Goal: Task Accomplishment & Management: Manage account settings

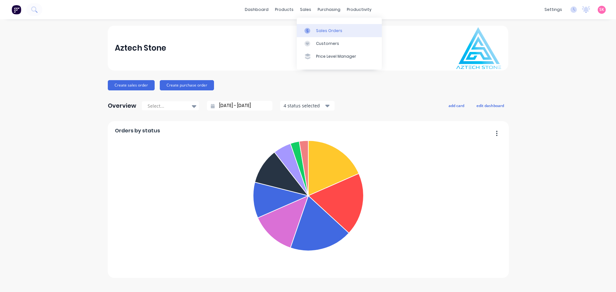
drag, startPoint x: 299, startPoint y: 10, endPoint x: 301, endPoint y: 34, distance: 24.7
click at [299, 10] on div "sales" at bounding box center [306, 10] width 18 height 10
click at [314, 33] on link "Sales Orders" at bounding box center [339, 30] width 85 height 13
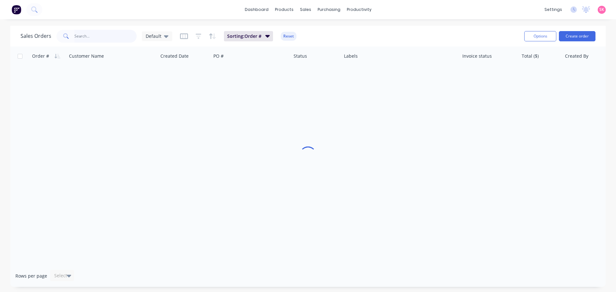
click at [120, 34] on input "text" at bounding box center [105, 36] width 63 height 13
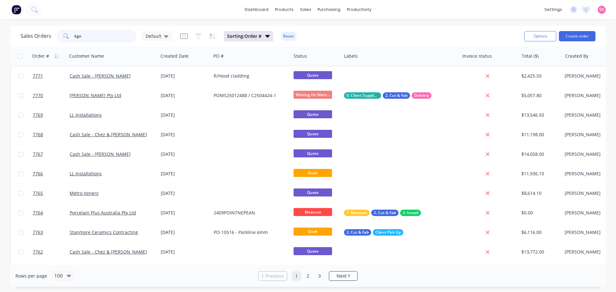
type input "kgn"
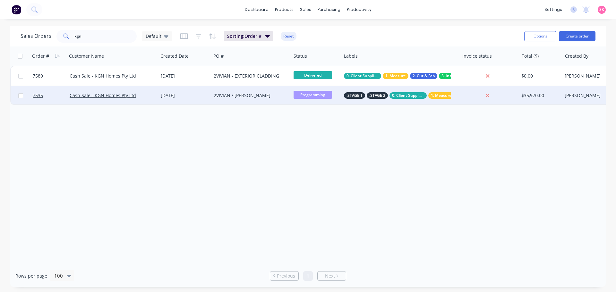
click at [187, 97] on div "[DATE]" at bounding box center [185, 95] width 48 height 6
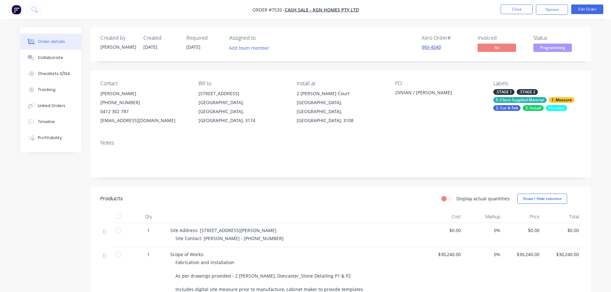
click at [434, 47] on link "INV-4540" at bounding box center [431, 47] width 19 height 6
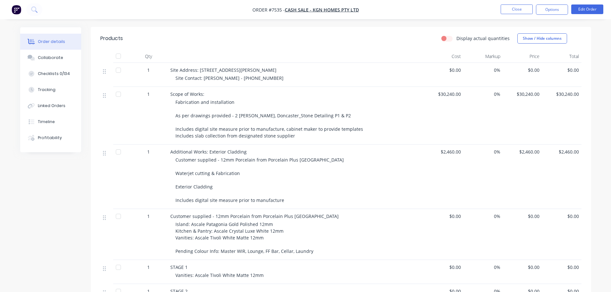
scroll to position [321, 0]
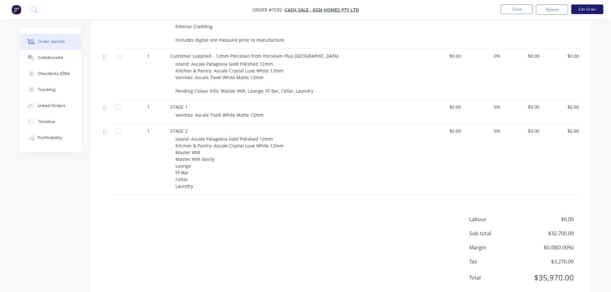
click at [583, 8] on button "Edit Order" at bounding box center [587, 9] width 32 height 10
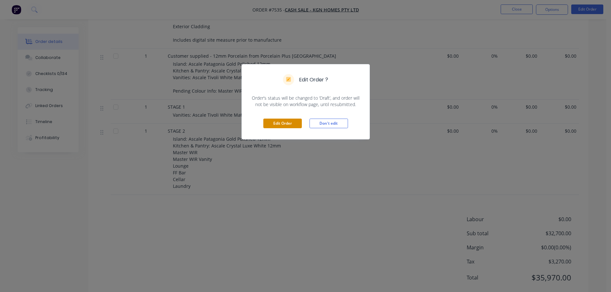
click at [269, 121] on button "Edit Order" at bounding box center [282, 124] width 39 height 10
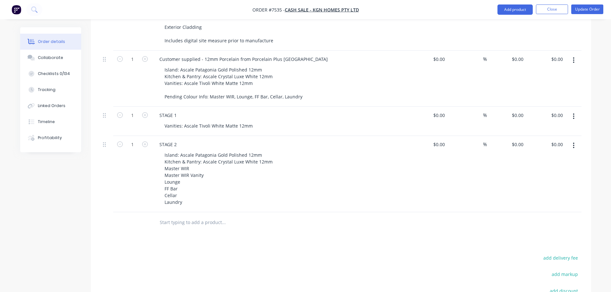
scroll to position [280, 0]
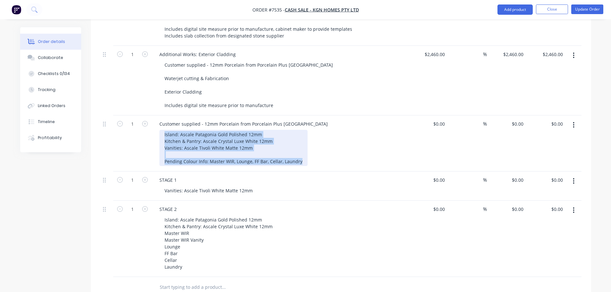
drag, startPoint x: 300, startPoint y: 150, endPoint x: 186, endPoint y: 129, distance: 115.6
click at [140, 126] on div "1 Customer supplied - 12mm Porcelain from Porcelain Plus Australia Island: Asca…" at bounding box center [340, 144] width 481 height 56
click at [200, 130] on div "Island: Ascale Patagonia Gold Polished 12mm Kitchen & Pantry: Ascale Crystal Lu…" at bounding box center [233, 148] width 148 height 36
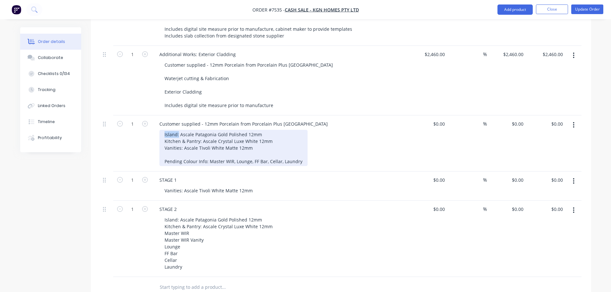
drag, startPoint x: 179, startPoint y: 126, endPoint x: 119, endPoint y: 127, distance: 59.7
click at [127, 127] on div "1 Customer supplied - 12mm Porcelain from Porcelain Plus Australia Island: Asca…" at bounding box center [340, 144] width 481 height 56
drag, startPoint x: 202, startPoint y: 132, endPoint x: 144, endPoint y: 135, distance: 58.5
click at [144, 135] on div "1 Customer supplied - 12mm Porcelain from Porcelain Plus Australia Ascale Patag…" at bounding box center [340, 144] width 481 height 56
drag, startPoint x: 184, startPoint y: 140, endPoint x: 149, endPoint y: 141, distance: 35.3
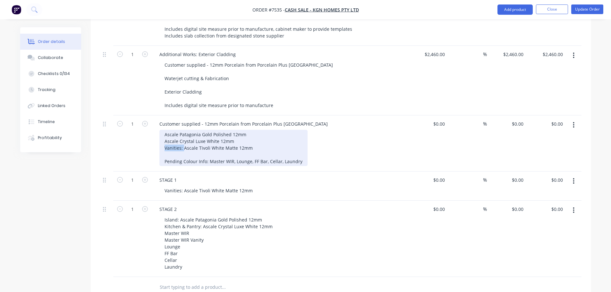
click at [149, 141] on div "1 Customer supplied - 12mm Porcelain from Porcelain Plus Australia Ascale Patag…" at bounding box center [340, 144] width 481 height 56
drag, startPoint x: 300, startPoint y: 153, endPoint x: 167, endPoint y: 143, distance: 133.3
click at [167, 143] on div "Ascale Patagonia Gold Polished 12mm Ascale Crystal Luxe White 12mm Ascale Tivol…" at bounding box center [233, 148] width 148 height 36
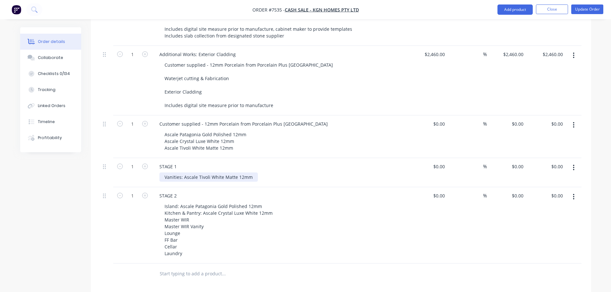
click at [242, 173] on div "Vanities: Ascale Tivoli White Matte 12mm" at bounding box center [208, 177] width 99 height 9
click at [185, 173] on div "Vanities: Ascale Tivoli White Matte 12mm" at bounding box center [208, 177] width 99 height 9
drag, startPoint x: 180, startPoint y: 169, endPoint x: 392, endPoint y: 161, distance: 211.6
click at [390, 162] on div "STAGE 1 Vanities: Ascale Tivoli White Matte 12mm" at bounding box center [280, 172] width 257 height 29
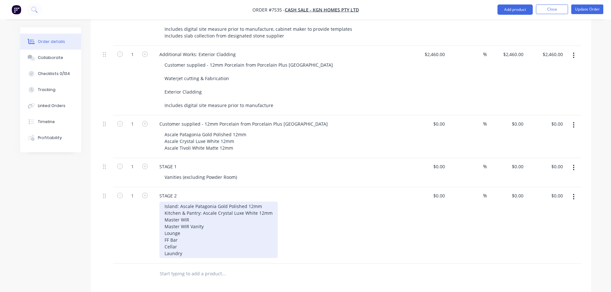
click at [217, 239] on div "Island: Ascale Patagonia Gold Polished 12mm Kitchen & Pantry: Ascale Crystal Lu…" at bounding box center [218, 230] width 118 height 56
drag, startPoint x: 176, startPoint y: 199, endPoint x: 312, endPoint y: 198, distance: 135.4
click at [312, 202] on div "Island: Ascale Patagonia Gold Polished 12mm Kitchen & Pantry: Ascale Crystal Lu…" at bounding box center [282, 230] width 246 height 56
drag, startPoint x: 265, startPoint y: 205, endPoint x: 199, endPoint y: 207, distance: 65.8
click at [199, 207] on div "Island Kitchen & Pantry: Ascale Crystal Luxe White 12mm Master WIR Master WIR V…" at bounding box center [218, 230] width 118 height 56
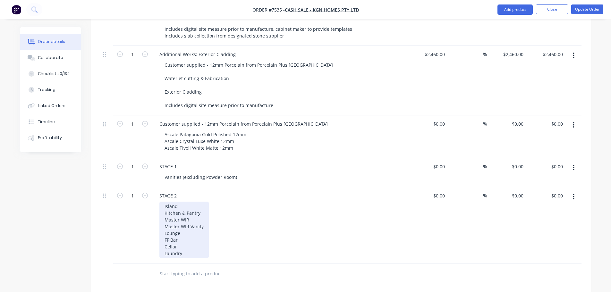
click at [205, 206] on div "Island Kitchen & Pantry Master WIR Master WIR Vanity Lounge FF Bar Cellar Laund…" at bounding box center [183, 230] width 49 height 56
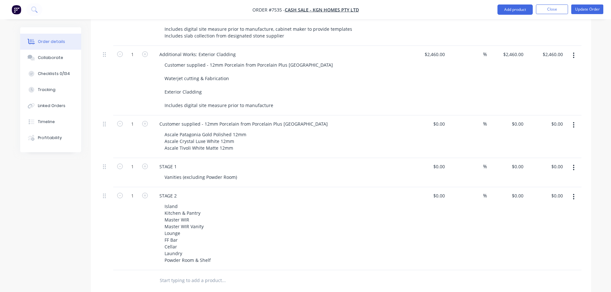
click at [50, 246] on div "Created by [PERSON_NAME] Created [DATE] Required [DATE] Assigned to Add team me…" at bounding box center [305, 101] width 571 height 708
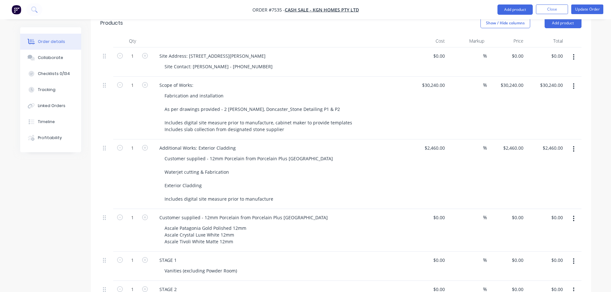
scroll to position [184, 0]
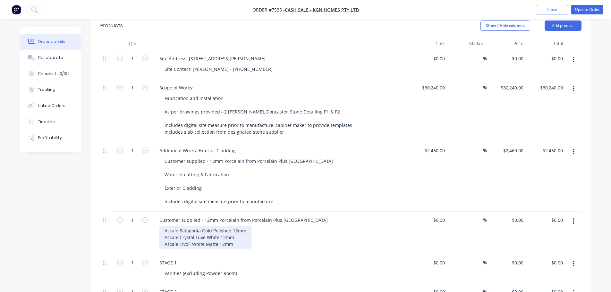
click at [239, 236] on div "Ascale Patagonia Gold Polished 12mm Ascale Crystal Luxe White 12mm Ascale Tivol…" at bounding box center [205, 237] width 92 height 23
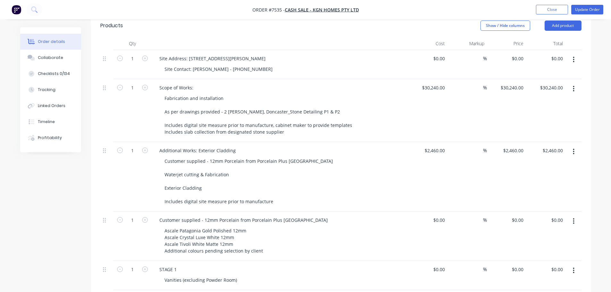
click at [32, 225] on div "Created by [PERSON_NAME] Created [DATE] Required [DATE] Assigned to Add team me…" at bounding box center [305, 201] width 571 height 714
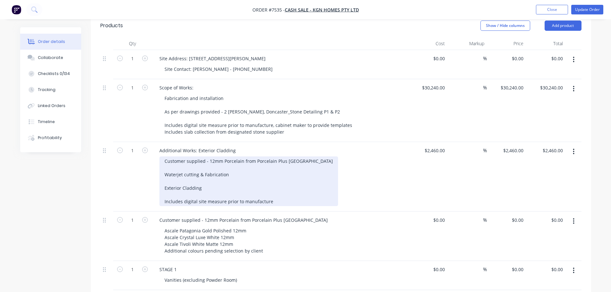
click at [196, 160] on div "Customer supplied - 12mm Porcelain from Porcelain Plus Australia Waterjet cutti…" at bounding box center [248, 182] width 179 height 50
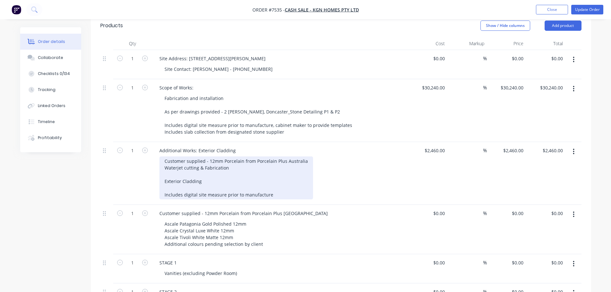
click at [201, 166] on div "Customer supplied - 12mm Porcelain from Porcelain Plus Australia Waterjet cutti…" at bounding box center [236, 178] width 154 height 43
click at [209, 179] on div "Customer supplied - 12mm Porcelain from Porcelain Plus Australia Waterjet cutti…" at bounding box center [236, 178] width 154 height 43
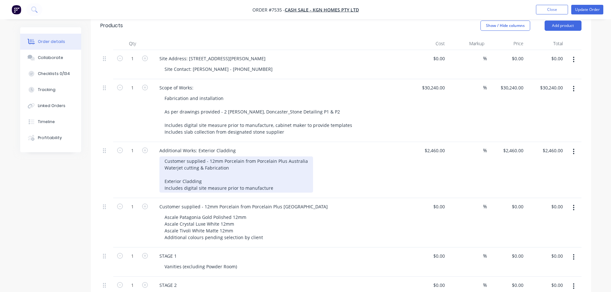
click at [210, 171] on div "Customer supplied - 12mm Porcelain from Porcelain Plus Australia Waterjet cutti…" at bounding box center [236, 175] width 154 height 36
click at [215, 166] on div "Customer supplied - 12mm Porcelain from Porcelain Plus Australia Waterjet cutti…" at bounding box center [236, 175] width 154 height 36
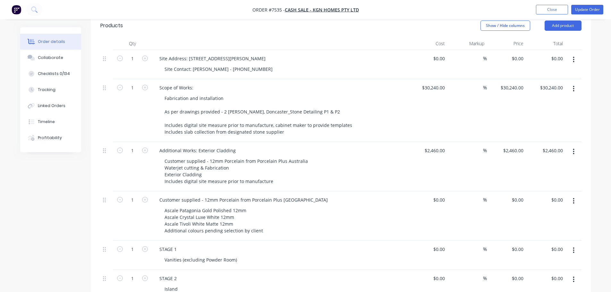
click at [80, 213] on div "Created by [PERSON_NAME] Created [DATE] Required [DATE] Assigned to Add team me…" at bounding box center [305, 191] width 571 height 694
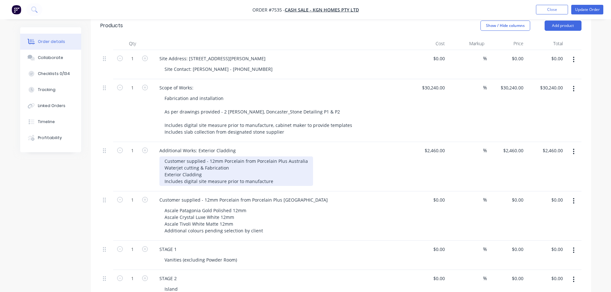
click at [232, 162] on div "Customer supplied - 12mm Porcelain from Porcelain Plus Australia Waterjet cutti…" at bounding box center [236, 172] width 154 height 30
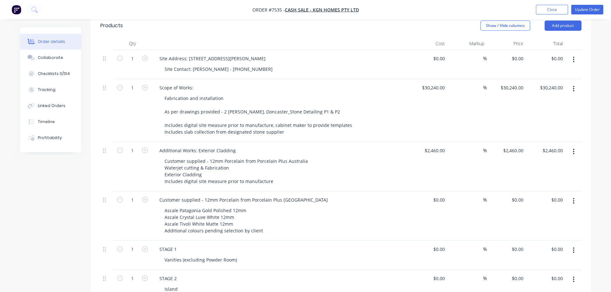
click at [73, 183] on div "Created by [PERSON_NAME] Created [DATE] Required [DATE] Assigned to Add team me…" at bounding box center [305, 191] width 571 height 694
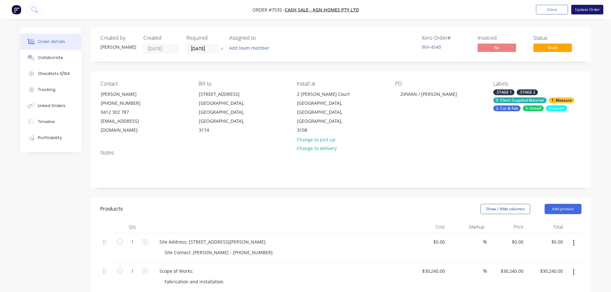
click at [587, 11] on button "Update Order" at bounding box center [587, 10] width 32 height 10
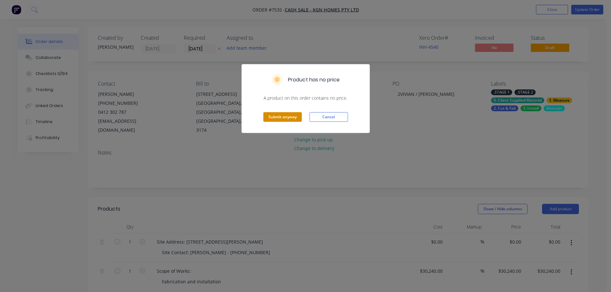
click at [292, 116] on button "Submit anyway" at bounding box center [282, 117] width 39 height 10
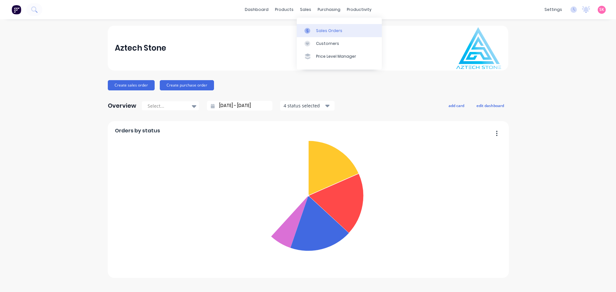
click at [314, 29] on link "Sales Orders" at bounding box center [339, 30] width 85 height 13
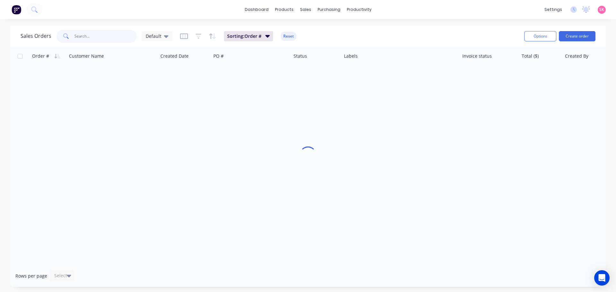
click at [96, 38] on input "text" at bounding box center [105, 36] width 63 height 13
click at [85, 37] on input "MADE ITALY" at bounding box center [105, 36] width 63 height 13
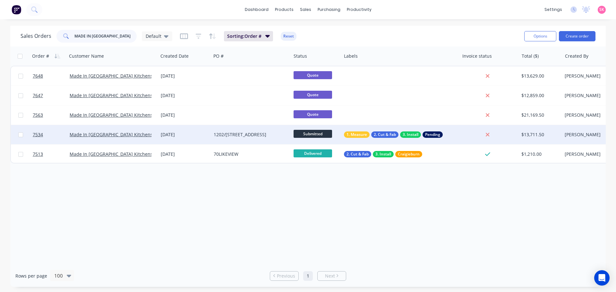
type input "MADE IN ITALY"
click at [215, 140] on div "1202/430-STKILDA-ROAD" at bounding box center [251, 134] width 80 height 19
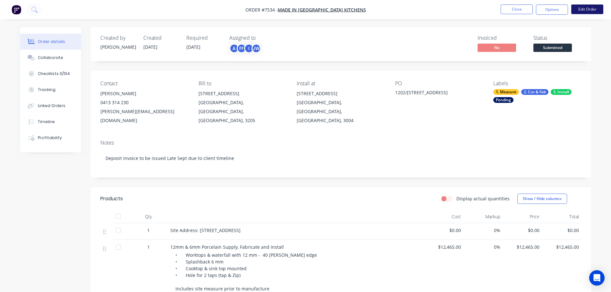
click at [578, 8] on button "Edit Order" at bounding box center [587, 9] width 32 height 10
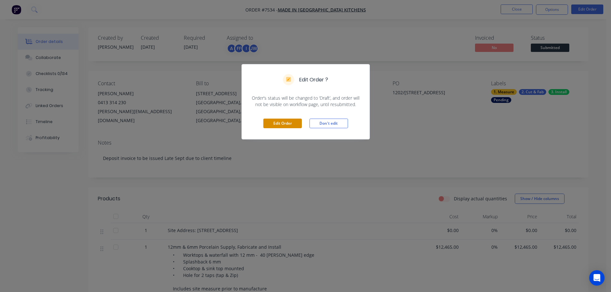
click at [283, 123] on button "Edit Order" at bounding box center [282, 124] width 39 height 10
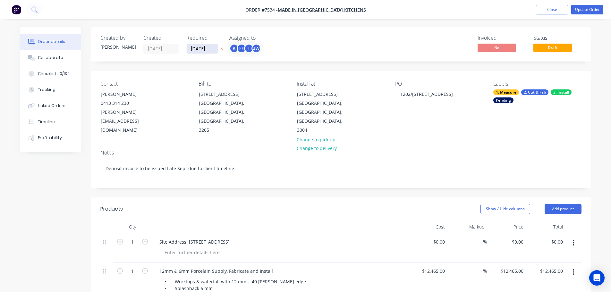
click at [210, 47] on input "31/10/25" at bounding box center [202, 49] width 31 height 10
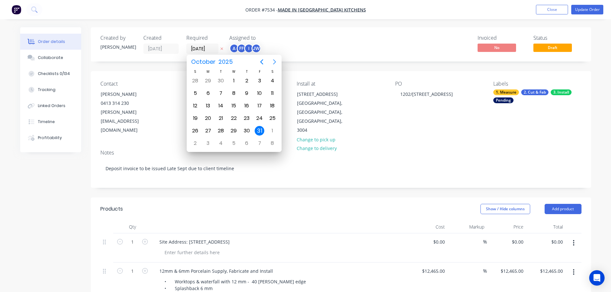
click at [272, 66] on icon "Next page" at bounding box center [275, 62] width 8 height 8
click at [275, 103] on div "17" at bounding box center [273, 106] width 10 height 10
type input "17/01/26"
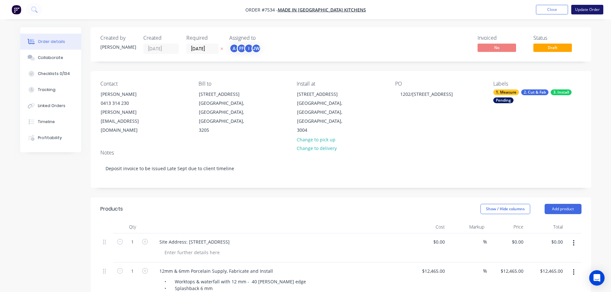
click at [582, 8] on button "Update Order" at bounding box center [587, 10] width 32 height 10
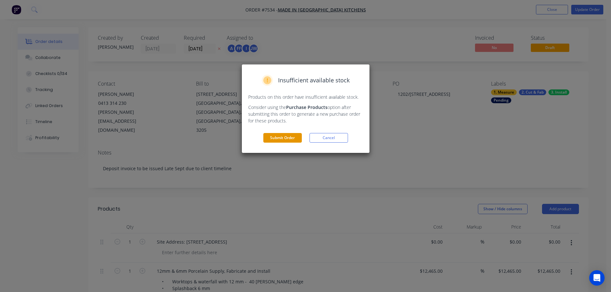
click at [291, 142] on button "Submit Order" at bounding box center [282, 138] width 39 height 10
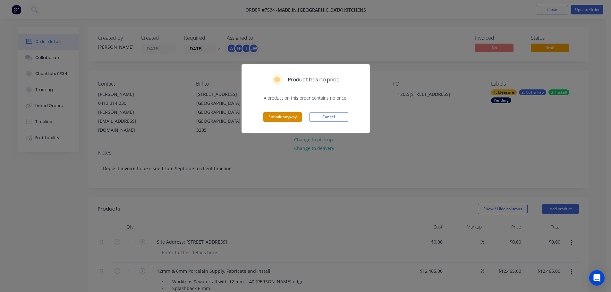
click at [287, 117] on button "Submit anyway" at bounding box center [282, 117] width 39 height 10
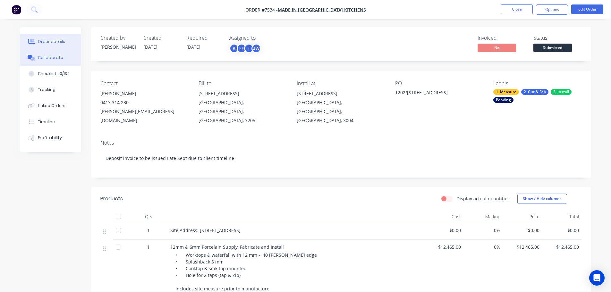
click at [38, 61] on button "Collaborate" at bounding box center [50, 58] width 61 height 16
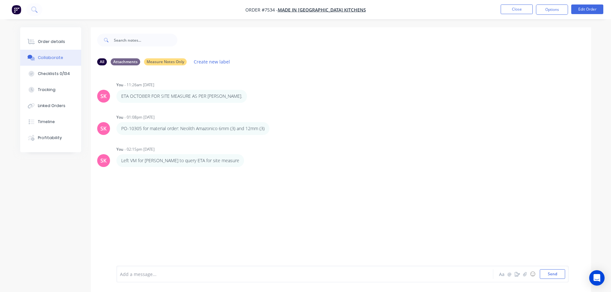
click at [189, 272] on div at bounding box center [287, 274] width 334 height 7
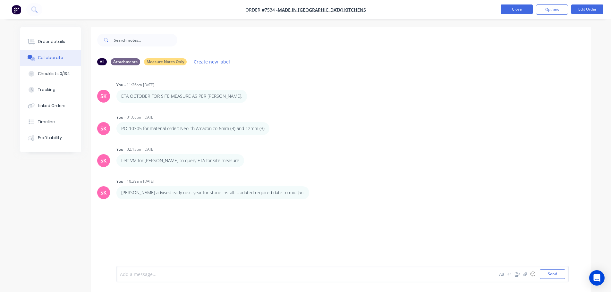
click at [527, 7] on button "Close" at bounding box center [517, 9] width 32 height 10
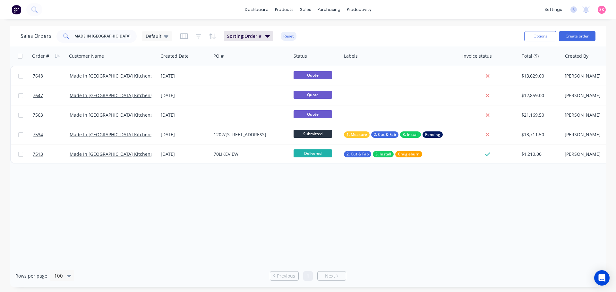
click at [210, 226] on div "Order # Customer Name Created Date PO # Status Labels Invoice status Total ($) …" at bounding box center [308, 156] width 596 height 219
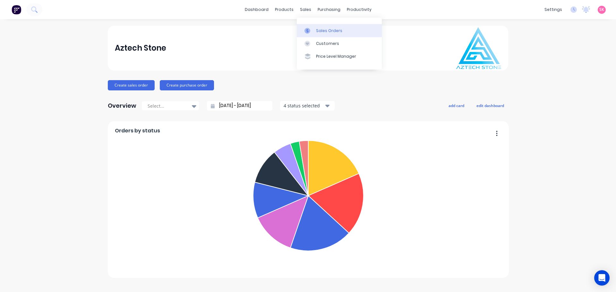
click at [304, 30] on link "Sales Orders" at bounding box center [339, 30] width 85 height 13
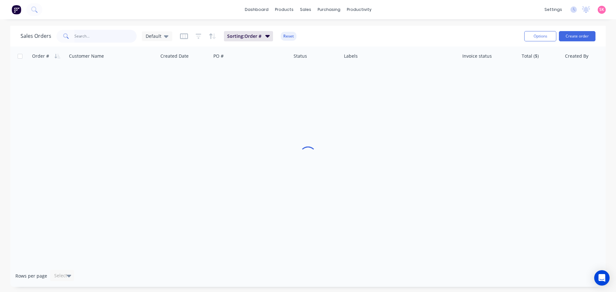
click at [116, 40] on input "text" at bounding box center [105, 36] width 63 height 13
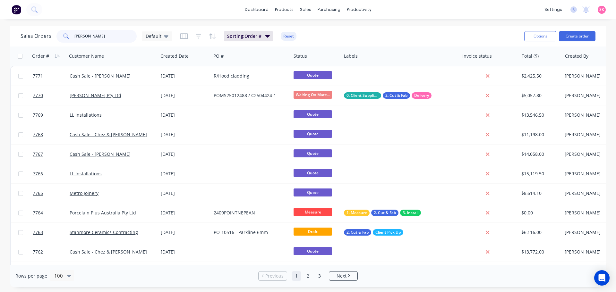
type input "[PERSON_NAME]"
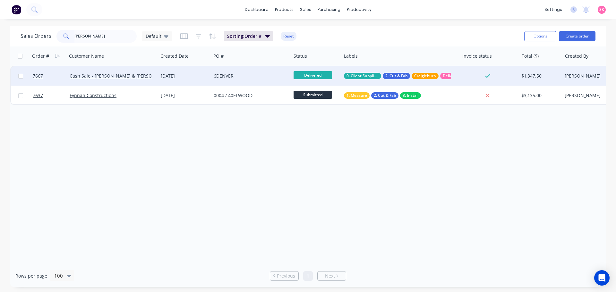
click at [182, 82] on div "[DATE]" at bounding box center [184, 75] width 53 height 19
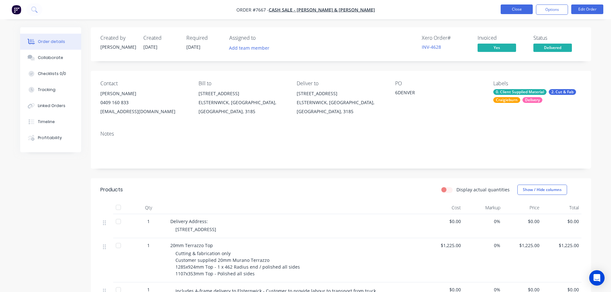
click at [532, 6] on button "Close" at bounding box center [517, 9] width 32 height 10
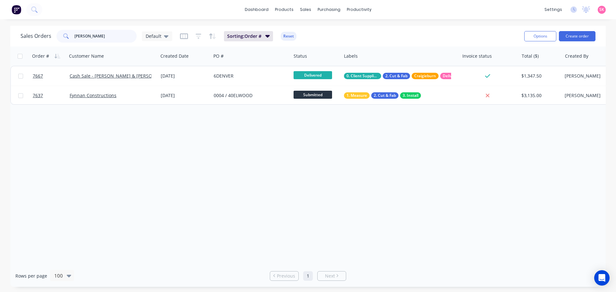
drag, startPoint x: 118, startPoint y: 38, endPoint x: 5, endPoint y: 38, distance: 112.9
click at [10, 39] on div "Sales Orders jamie Default Sorting: Order # Reset Options Create order" at bounding box center [308, 36] width 596 height 21
type input "carl"
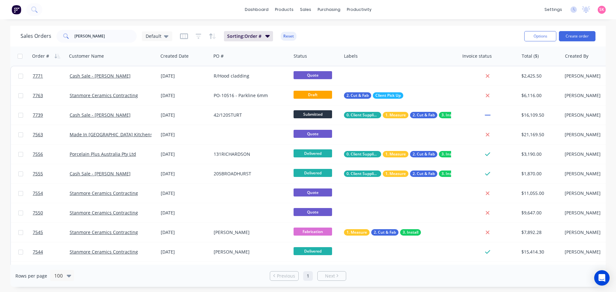
click at [203, 77] on div "23 Sep 2025" at bounding box center [185, 76] width 48 height 6
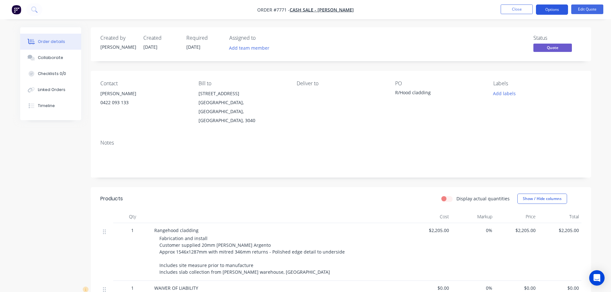
click at [564, 8] on button "Options" at bounding box center [552, 9] width 32 height 10
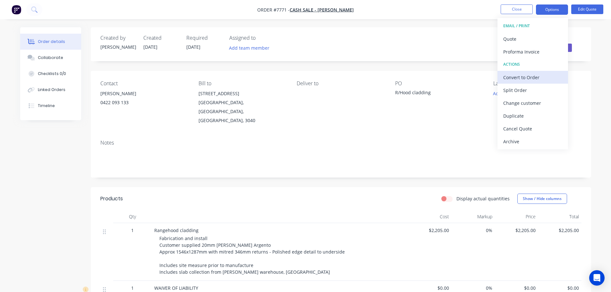
click at [543, 81] on div "Convert to Order" at bounding box center [532, 77] width 59 height 9
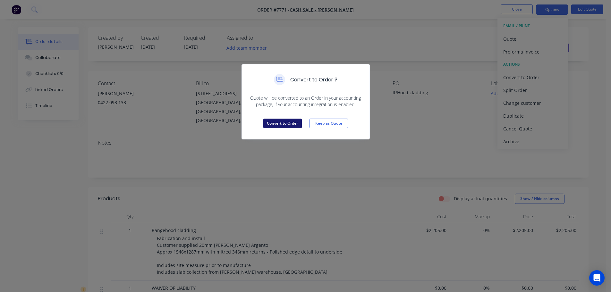
click at [292, 124] on button "Convert to Order" at bounding box center [282, 124] width 39 height 10
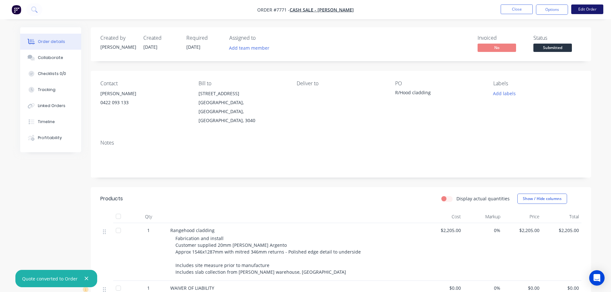
click at [582, 12] on button "Edit Order" at bounding box center [587, 9] width 32 height 10
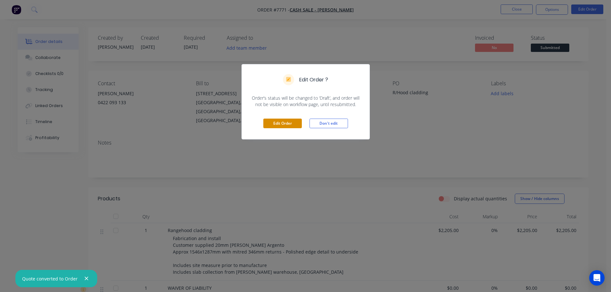
click at [277, 122] on button "Edit Order" at bounding box center [282, 124] width 39 height 10
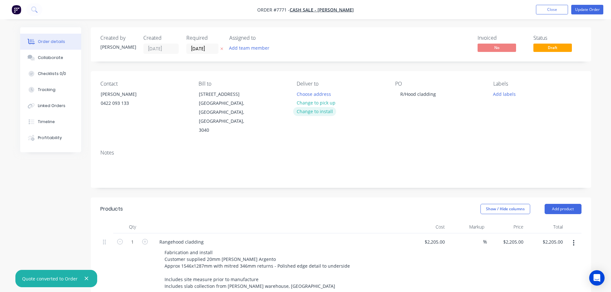
click at [319, 110] on button "Change to install" at bounding box center [314, 111] width 43 height 9
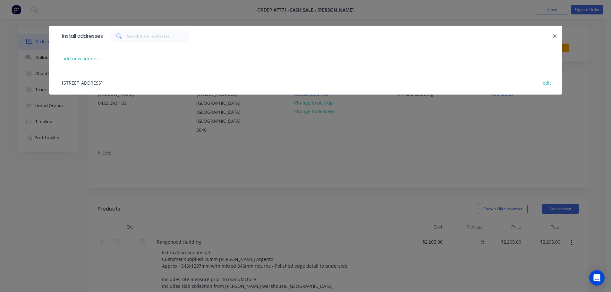
click at [138, 82] on div "9 Tamar Street, ABERFELDIE, Victoria, Australia, 3040 edit" at bounding box center [306, 83] width 494 height 24
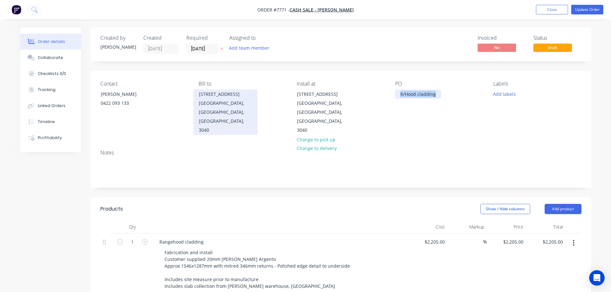
drag, startPoint x: 438, startPoint y: 94, endPoint x: 244, endPoint y: 95, distance: 193.8
click at [244, 95] on div "Contact Carl Recchia 0422 093 133 Bill to 9 Tamar Street ABERFELDIE, Victoria, …" at bounding box center [341, 107] width 501 height 73
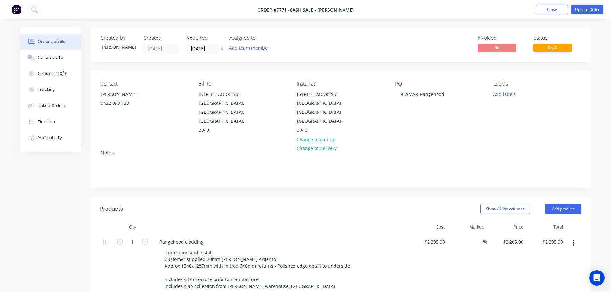
click at [491, 90] on div "Contact Carl Recchia 0422 093 133 Bill to 9 Tamar Street ABERFELDIE, Victoria, …" at bounding box center [341, 107] width 501 height 73
click at [498, 93] on button "Add labels" at bounding box center [505, 94] width 30 height 9
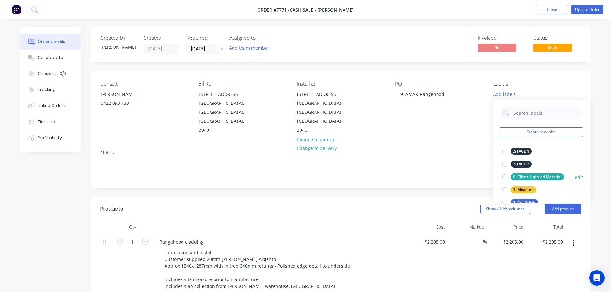
click at [503, 176] on div at bounding box center [505, 177] width 13 height 13
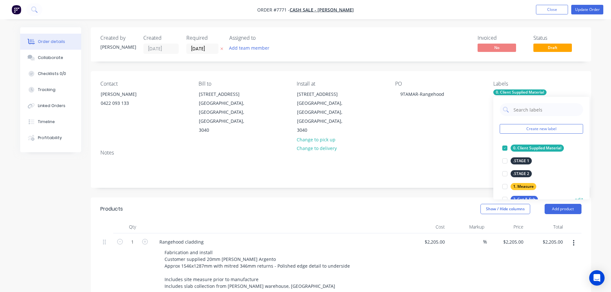
click at [506, 198] on div at bounding box center [505, 199] width 13 height 13
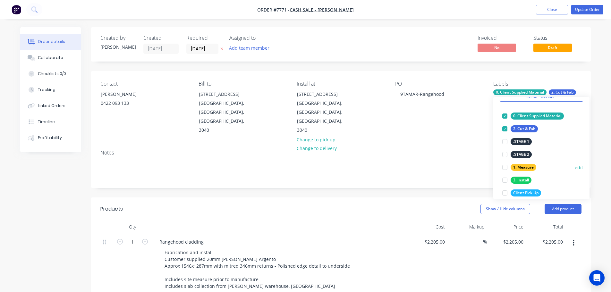
click at [507, 170] on div at bounding box center [505, 167] width 13 height 13
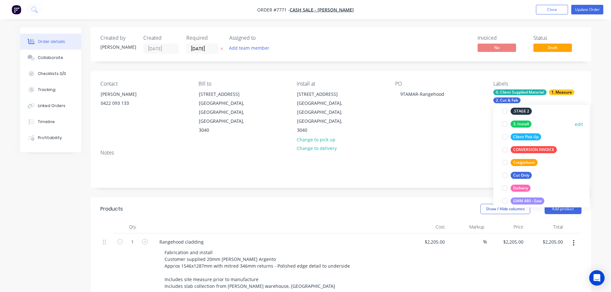
click at [505, 124] on div at bounding box center [505, 124] width 13 height 13
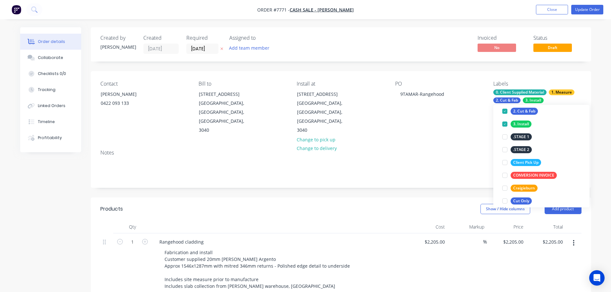
click at [321, 204] on div "Show / Hide columns Add product" at bounding box center [391, 209] width 379 height 10
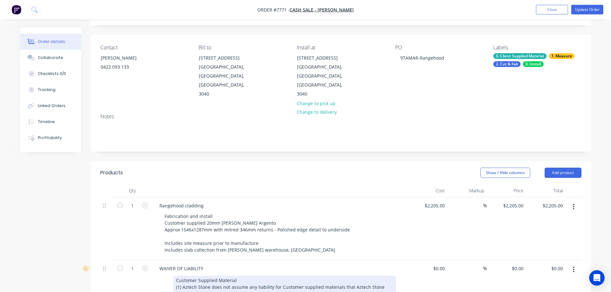
scroll to position [96, 0]
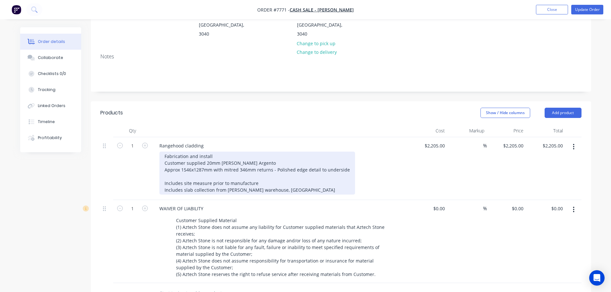
click at [247, 152] on div "Fabrication and install Customer supplied 20mm Turco Argento Approx 1546x1287mm…" at bounding box center [257, 173] width 196 height 43
click at [283, 159] on div "Fabrication and install Customer supplied 20mm Turco Argento Approx 1546x1287mm…" at bounding box center [257, 173] width 196 height 43
click at [229, 152] on div "Fabrication and install Customer supplied 20mm Turco Argento Approx 1546x1287mm…" at bounding box center [257, 173] width 196 height 43
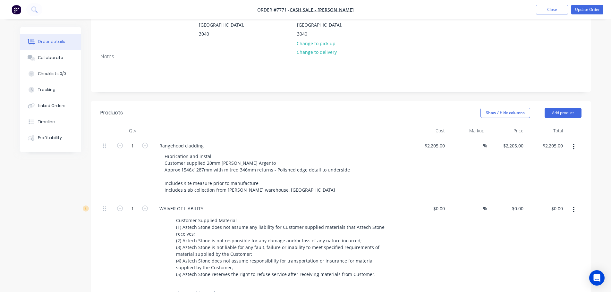
click at [307, 124] on div at bounding box center [280, 130] width 257 height 13
click at [571, 108] on button "Add product" at bounding box center [563, 113] width 37 height 10
click at [547, 137] on div "Basic product" at bounding box center [551, 141] width 49 height 9
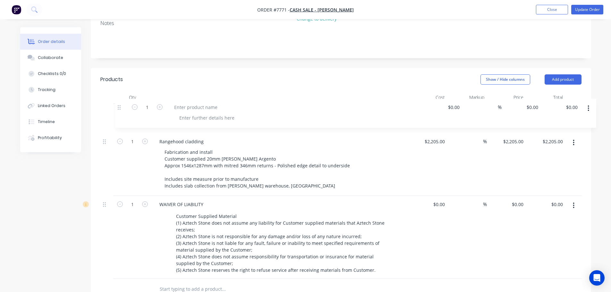
drag, startPoint x: 105, startPoint y: 241, endPoint x: 120, endPoint y: 102, distance: 140.1
click at [120, 104] on div "1 Rangehood cladding Fabrication and install Customer supplied 20mm Turko Argen…" at bounding box center [340, 191] width 481 height 175
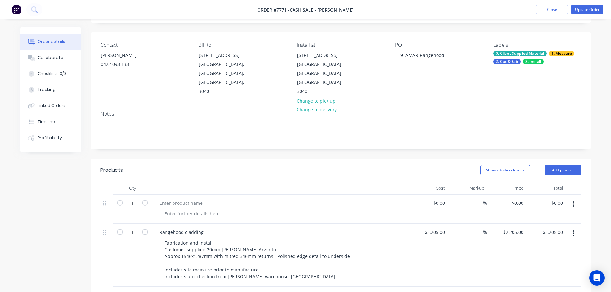
scroll to position [1, 0]
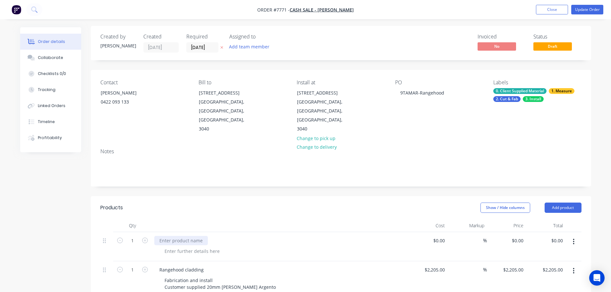
click at [176, 236] on div at bounding box center [181, 240] width 54 height 9
drag, startPoint x: 242, startPoint y: 222, endPoint x: 189, endPoint y: 235, distance: 54.6
click at [189, 235] on div "Site Address: 9 Tamar Street, Aberfeldie" at bounding box center [280, 246] width 257 height 29
click at [187, 247] on div at bounding box center [191, 251] width 65 height 9
click at [209, 247] on div at bounding box center [191, 251] width 65 height 9
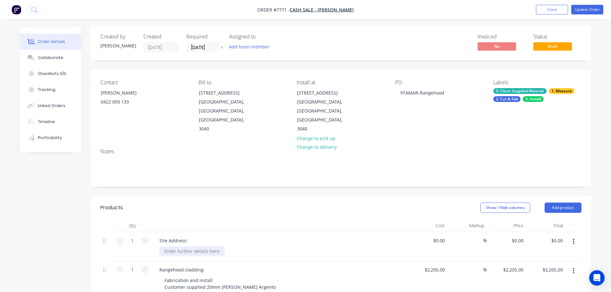
paste div
click at [213, 197] on header "Products Show / Hide columns Add product" at bounding box center [341, 207] width 501 height 23
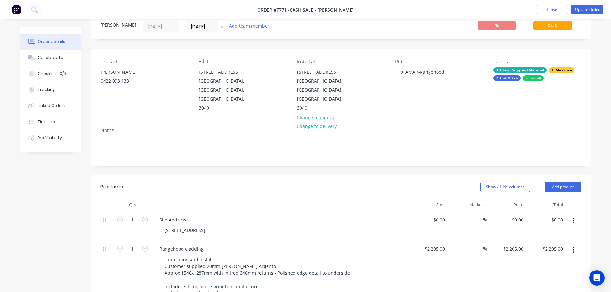
scroll to position [33, 0]
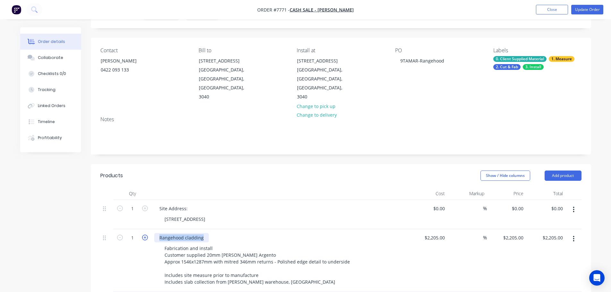
drag, startPoint x: 202, startPoint y: 219, endPoint x: 145, endPoint y: 220, distance: 56.5
click at [149, 229] on div "1 Rangehood cladding Fabrication and install Customer supplied 20mm Turko Argen…" at bounding box center [340, 260] width 481 height 63
click at [313, 210] on div "Site Address: 9 Tamar Street, Aberfeldie" at bounding box center [280, 214] width 257 height 29
drag, startPoint x: 222, startPoint y: 223, endPoint x: 232, endPoint y: 213, distance: 14.3
click at [222, 233] on div "Scope of Works: Rangehood cladding" at bounding box center [199, 237] width 90 height 9
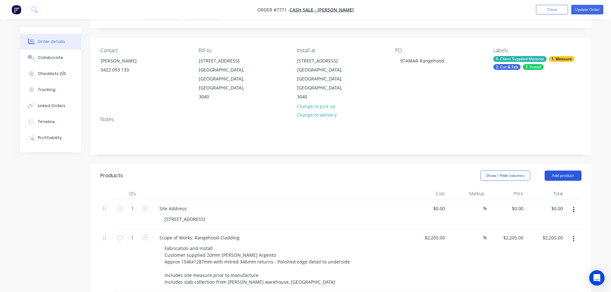
click at [574, 171] on button "Add product" at bounding box center [563, 176] width 37 height 10
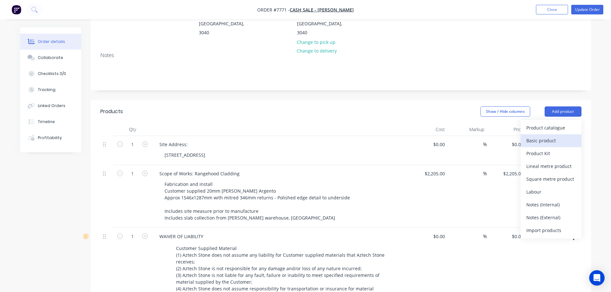
click at [543, 136] on div "Basic product" at bounding box center [551, 140] width 49 height 9
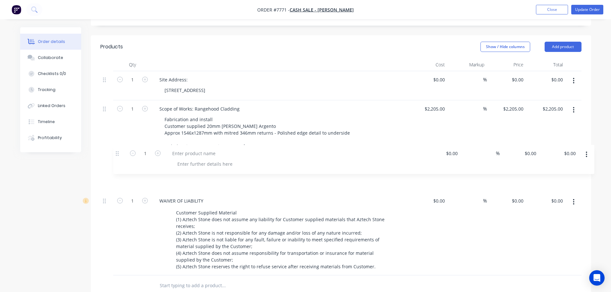
drag, startPoint x: 105, startPoint y: 239, endPoint x: 120, endPoint y: 152, distance: 88.3
click at [120, 152] on div "1 Site Address: 9 Tamar Street, Aberfeldie $0.00 $0.00 % $0.00 $0.00 $0.00 $0.0…" at bounding box center [340, 173] width 481 height 204
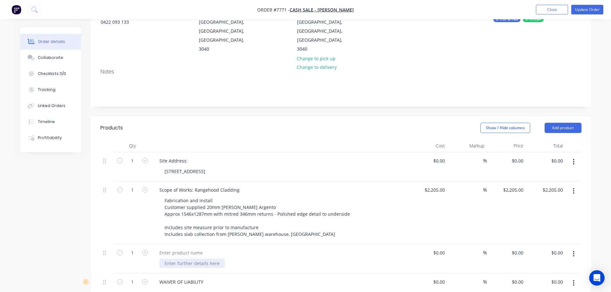
scroll to position [130, 0]
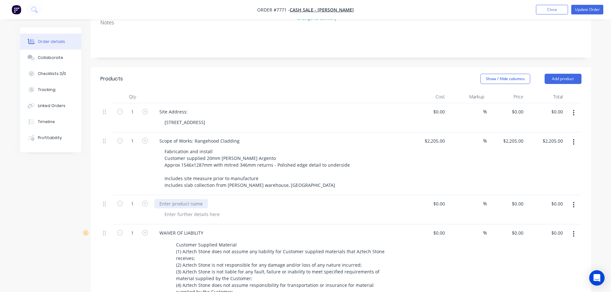
click at [197, 199] on div at bounding box center [181, 203] width 54 height 9
click at [199, 199] on div "Scope of Works:" at bounding box center [280, 203] width 252 height 9
click at [194, 199] on div "Scope of Works:" at bounding box center [176, 203] width 44 height 9
drag, startPoint x: 242, startPoint y: 124, endPoint x: 195, endPoint y: 122, distance: 46.2
click at [195, 136] on div "Scope of Works: Rangehood Cladding" at bounding box center [199, 140] width 90 height 9
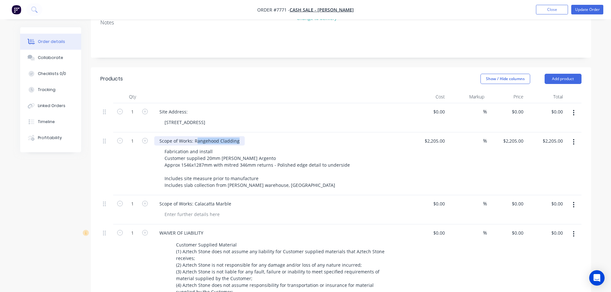
drag, startPoint x: 195, startPoint y: 122, endPoint x: 246, endPoint y: 124, distance: 50.7
click at [246, 136] on div "Scope of Works: Rangehood Cladding" at bounding box center [280, 140] width 252 height 9
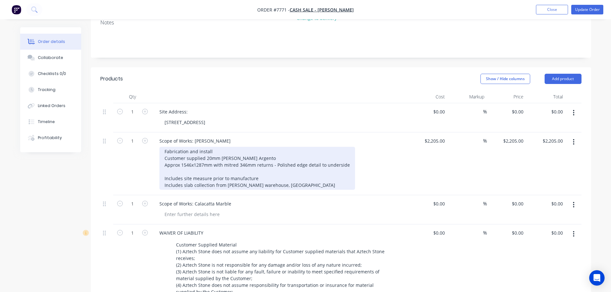
click at [211, 147] on div "Fabrication and install Customer supplied 20mm Turko Argento Approx 1546x1287mm…" at bounding box center [257, 168] width 196 height 43
drag, startPoint x: 253, startPoint y: 141, endPoint x: 235, endPoint y: 138, distance: 19.1
click at [237, 147] on div "Fabrication and install Customer supplied 20mm Turko Argento Approx 1546x1287mm…" at bounding box center [257, 168] width 196 height 43
click at [234, 147] on div "Fabrication and install Customer supplied 20mm Turko Argento Approx 1546x1287mm…" at bounding box center [257, 168] width 196 height 43
drag, startPoint x: 182, startPoint y: 137, endPoint x: 130, endPoint y: 141, distance: 51.8
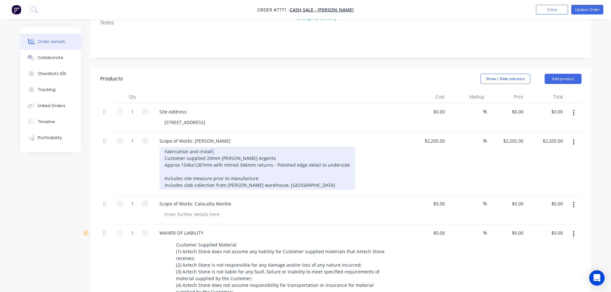
click at [138, 137] on div "1 Scope of Works: Turko Argento Fabrication and install Customer supplied 20mm …" at bounding box center [340, 164] width 481 height 63
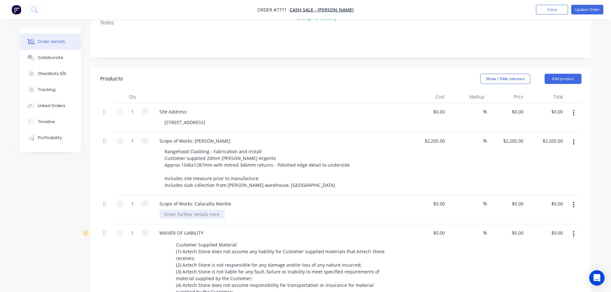
click at [208, 210] on div at bounding box center [191, 214] width 65 height 9
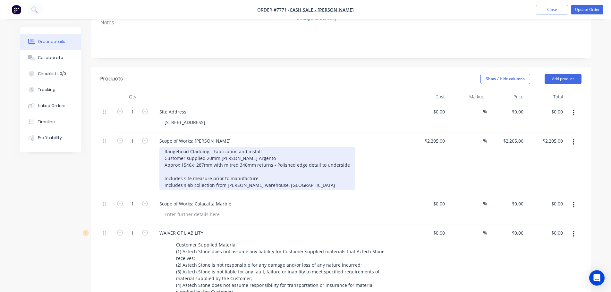
click at [249, 155] on div "Rangehood Cladding - Fabrication and install Customer supplied 20mm Turko Argen…" at bounding box center [257, 168] width 196 height 43
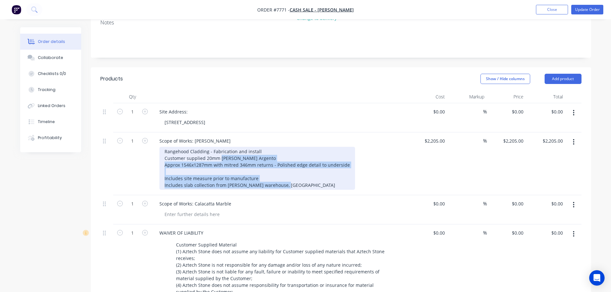
drag, startPoint x: 302, startPoint y: 166, endPoint x: 220, endPoint y: 140, distance: 85.2
click at [220, 147] on div "Rangehood Cladding - Fabrication and install Customer supplied 20mm Turko Argen…" at bounding box center [257, 168] width 196 height 43
copy div "Turko Argento Approx 1546x1287mm with mitred 346mm returns - Polished edge deta…"
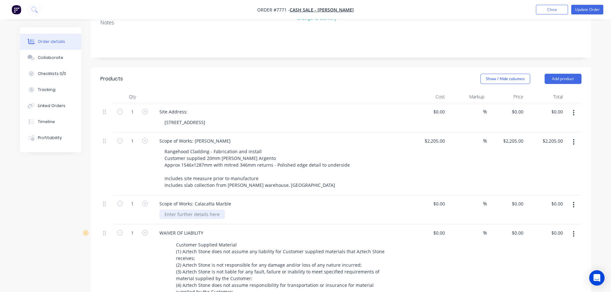
click at [202, 210] on div at bounding box center [191, 214] width 65 height 9
paste div
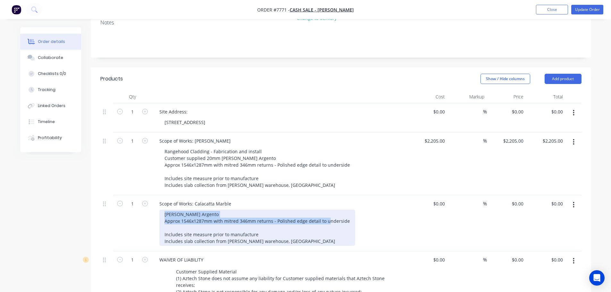
drag, startPoint x: 345, startPoint y: 203, endPoint x: 141, endPoint y: 194, distance: 204.3
click at [141, 195] on div "1 Scope of Works: Calacatta Marble Turko Argento Approx 1546x1287mm with mitred…" at bounding box center [340, 223] width 481 height 56
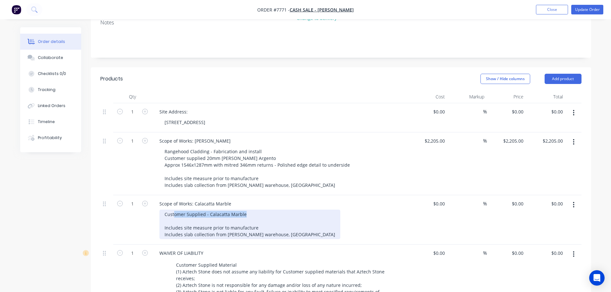
drag, startPoint x: 174, startPoint y: 180, endPoint x: 122, endPoint y: 175, distance: 52.2
click at [123, 175] on div "1 Site Address: 9 Tamar Street, Aberfeldie $0.00 $0.00 % $0.00 $0.00 $0.00 $0.0…" at bounding box center [340, 215] width 481 height 225
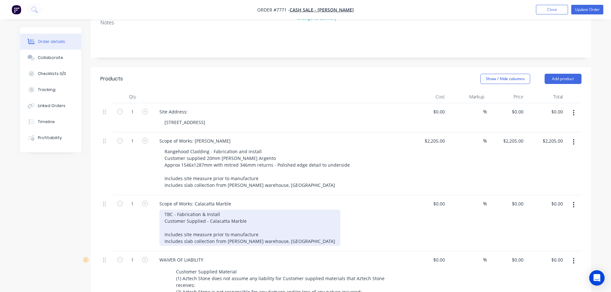
click at [227, 213] on div "TBC - Fabrication & Install Customer Supplied - Calacatta Marble Includes site …" at bounding box center [249, 228] width 181 height 36
drag, startPoint x: 298, startPoint y: 224, endPoint x: 106, endPoint y: 222, distance: 191.6
click at [107, 222] on div "1 Scope of Works: Calacatta Marble TBC - Fabrication & Install Customer Supplie…" at bounding box center [340, 223] width 481 height 56
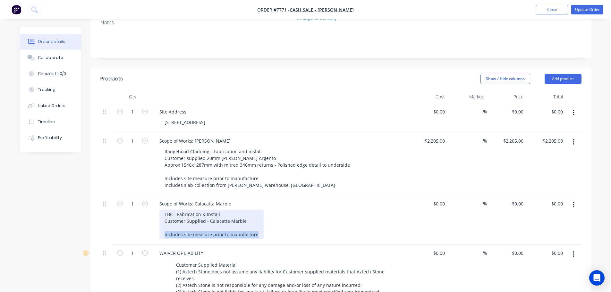
drag, startPoint x: 257, startPoint y: 217, endPoint x: 101, endPoint y: 232, distance: 156.7
click at [111, 232] on div "1 Site Address: 9 Tamar Street, Aberfeldie $0.00 $0.00 % $0.00 $0.00 $0.00 $0.0…" at bounding box center [340, 215] width 481 height 225
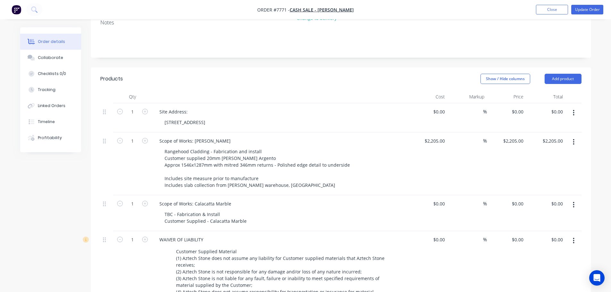
click at [298, 233] on div "WAIVER OF LIABILITY Customer Supplied Material (1) Aztech Stone does not assume…" at bounding box center [280, 272] width 257 height 83
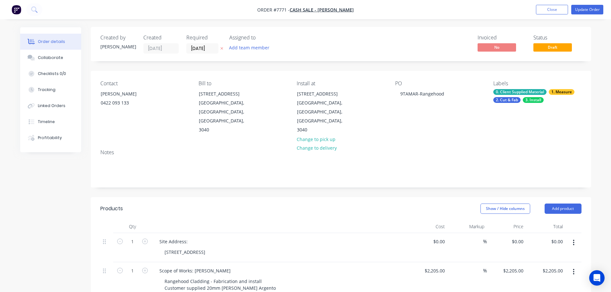
scroll to position [0, 0]
drag, startPoint x: 442, startPoint y: 93, endPoint x: 417, endPoint y: 99, distance: 25.6
click at [417, 99] on div "PO 9TAMAR-Rangehood" at bounding box center [439, 108] width 88 height 54
click at [200, 46] on input "23/09/25" at bounding box center [202, 49] width 31 height 10
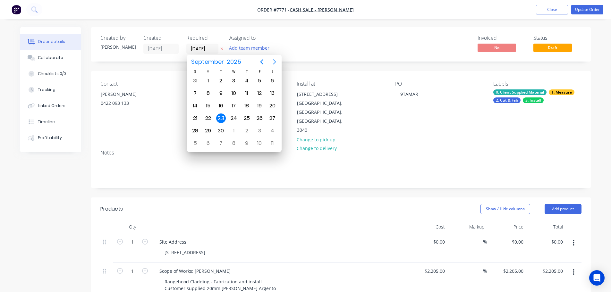
click at [275, 62] on icon "Next page" at bounding box center [275, 62] width 8 height 8
click at [210, 92] on div "6" at bounding box center [208, 94] width 10 height 10
type input "06/10/25"
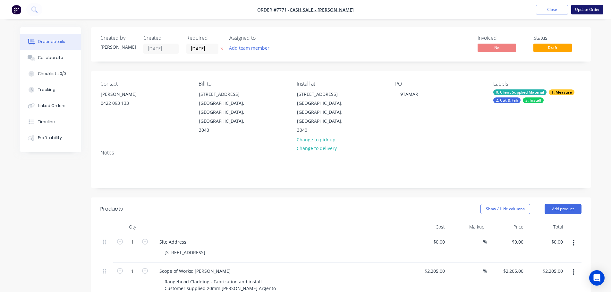
click at [590, 8] on button "Update Order" at bounding box center [587, 10] width 32 height 10
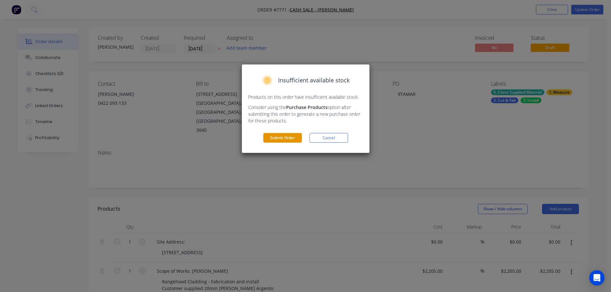
click at [294, 136] on button "Submit Order" at bounding box center [282, 138] width 39 height 10
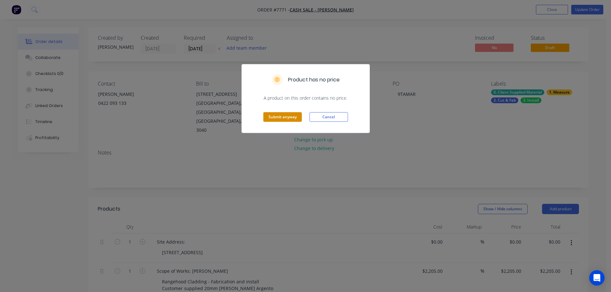
click at [302, 115] on button "Submit anyway" at bounding box center [282, 117] width 39 height 10
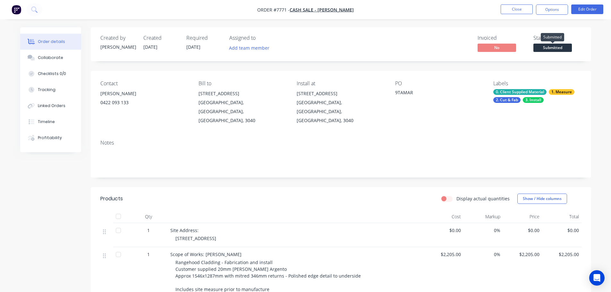
click at [557, 45] on span "Submitted" at bounding box center [553, 48] width 39 height 8
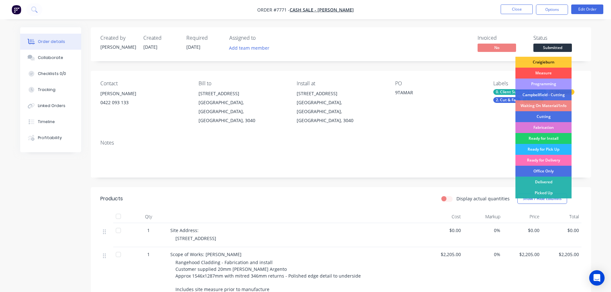
click at [548, 83] on div "Programming" at bounding box center [544, 84] width 56 height 11
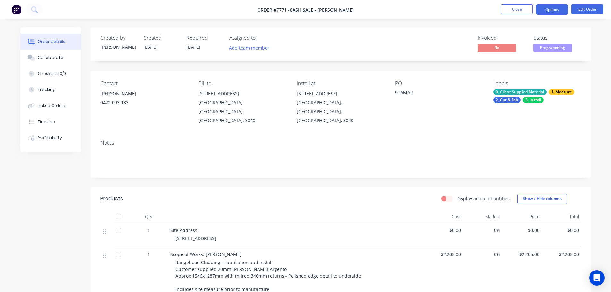
click at [551, 11] on button "Options" at bounding box center [552, 9] width 32 height 10
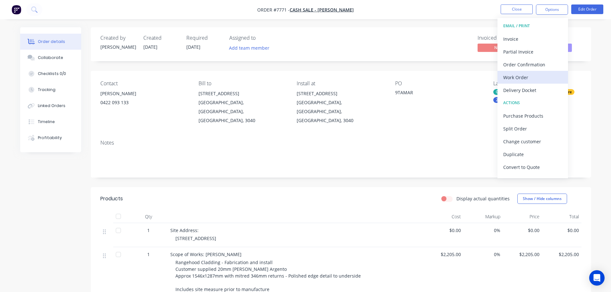
click at [527, 74] on div "Work Order" at bounding box center [532, 77] width 59 height 9
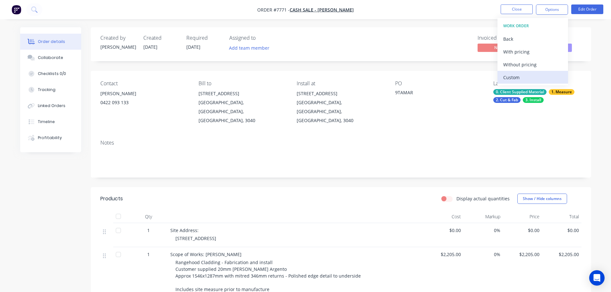
click at [527, 75] on div "Custom" at bounding box center [532, 77] width 59 height 9
click at [531, 63] on div "Without pricing" at bounding box center [532, 64] width 59 height 9
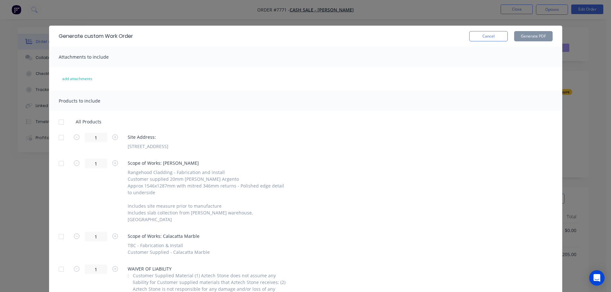
click at [56, 139] on div at bounding box center [61, 137] width 13 height 13
click at [59, 162] on div at bounding box center [61, 163] width 13 height 13
click at [540, 35] on button "Generate PDF" at bounding box center [533, 36] width 39 height 10
click at [479, 38] on button "Cancel" at bounding box center [488, 36] width 39 height 10
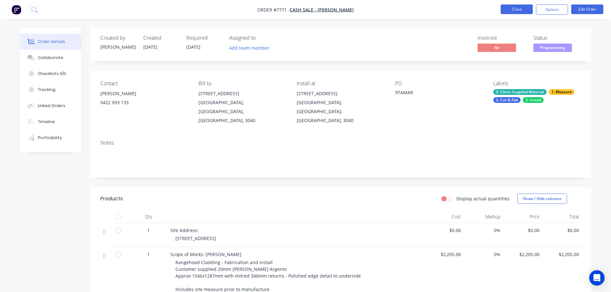
click at [510, 10] on button "Close" at bounding box center [517, 9] width 32 height 10
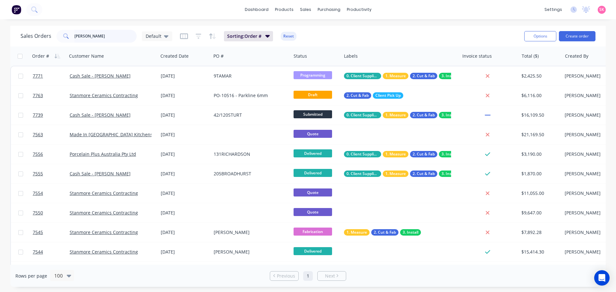
drag, startPoint x: 90, startPoint y: 34, endPoint x: 51, endPoint y: 34, distance: 38.8
click at [54, 34] on div "Sales Orders carl Default" at bounding box center [97, 36] width 152 height 13
type input "dwell"
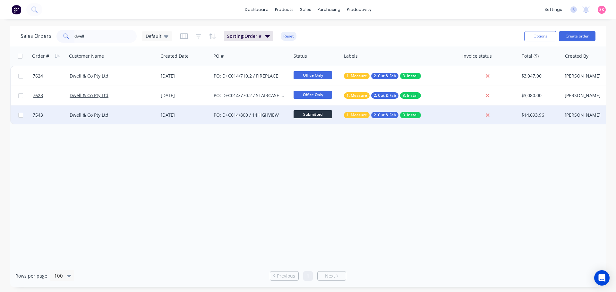
click at [277, 113] on div "PO: D+C014/800 / 14HIGHVIEW" at bounding box center [249, 115] width 71 height 6
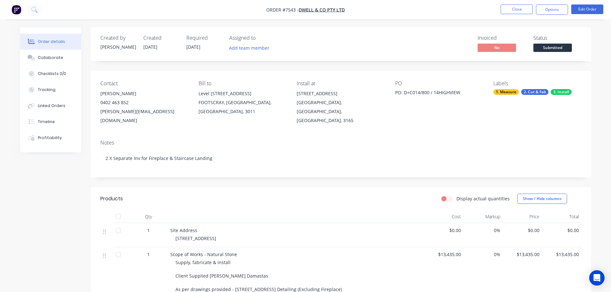
scroll to position [193, 0]
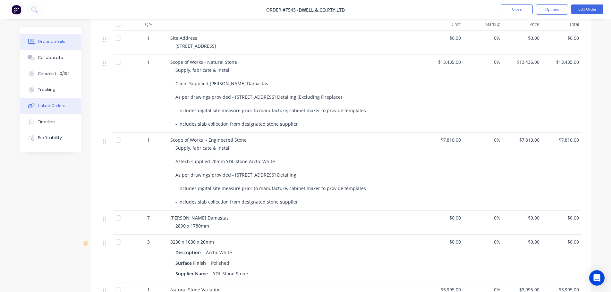
click at [52, 106] on div "Linked Orders" at bounding box center [52, 106] width 28 height 6
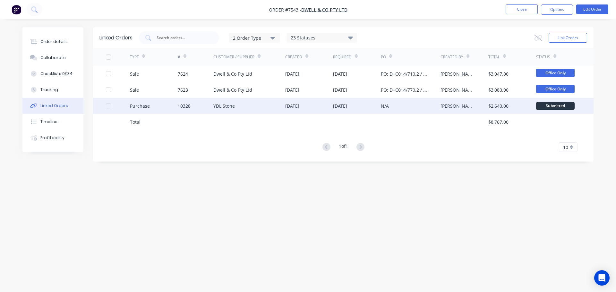
click at [230, 102] on div "YDL Stone" at bounding box center [249, 106] width 72 height 16
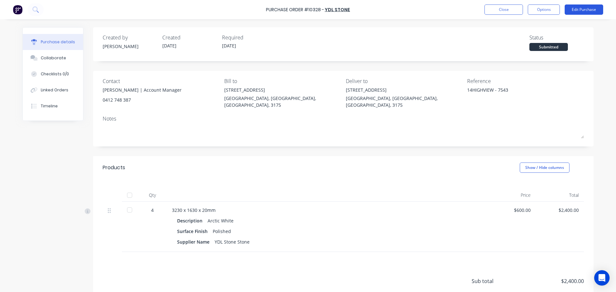
click at [593, 9] on button "Edit Purchase" at bounding box center [584, 9] width 39 height 10
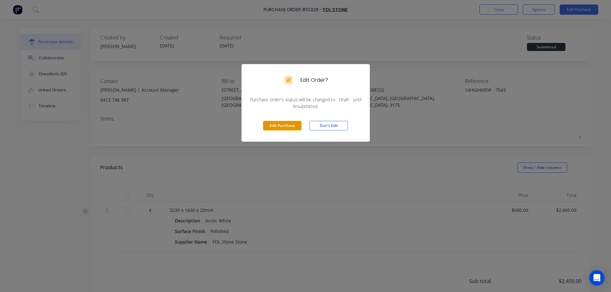
click at [290, 122] on button "Edit Purchase" at bounding box center [282, 126] width 39 height 10
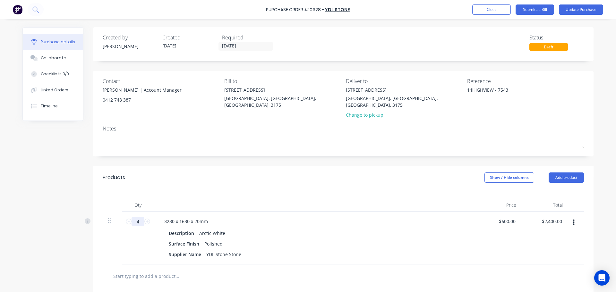
drag, startPoint x: 138, startPoint y: 212, endPoint x: 105, endPoint y: 213, distance: 33.4
click at [111, 213] on div "4 4 3230 x 1630 x 20mm Description Arctic White Surface Finish Polished Supplie…" at bounding box center [343, 238] width 481 height 53
type textarea "x"
type input "3"
type input "$1,800.00"
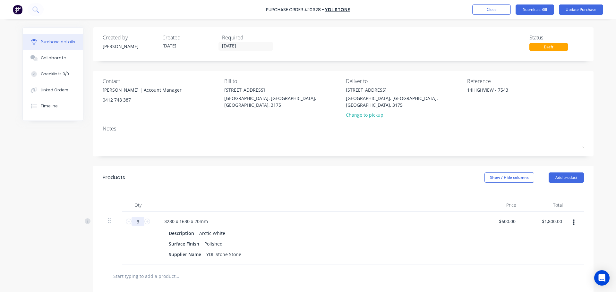
type textarea "x"
type input "3"
click at [574, 4] on div "Purchase Order #10328 - YDL Stone Add product Close Submit as Bill Update Purch…" at bounding box center [308, 9] width 616 height 19
click at [576, 9] on button "Update Purchase" at bounding box center [581, 9] width 44 height 10
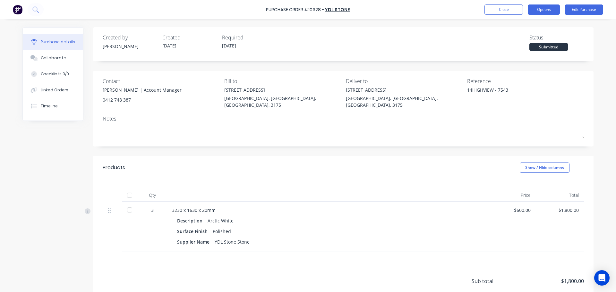
click at [543, 8] on button "Options" at bounding box center [544, 9] width 32 height 10
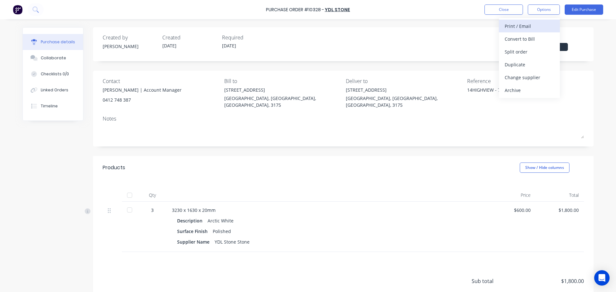
click at [536, 25] on div "Print / Email" at bounding box center [529, 25] width 49 height 9
click at [533, 47] on div "Without pricing" at bounding box center [529, 51] width 49 height 9
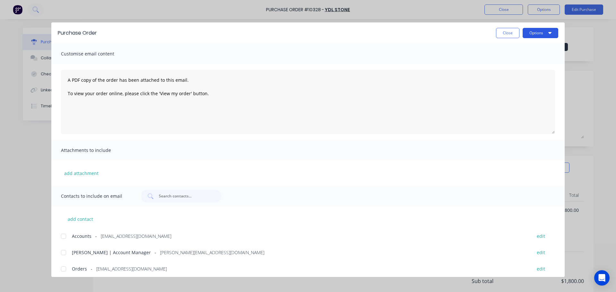
click at [533, 35] on button "Options" at bounding box center [541, 33] width 36 height 10
click at [516, 30] on button "Close" at bounding box center [507, 33] width 23 height 10
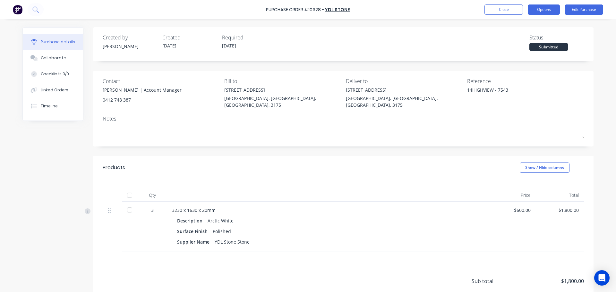
click at [541, 9] on button "Options" at bounding box center [544, 9] width 32 height 10
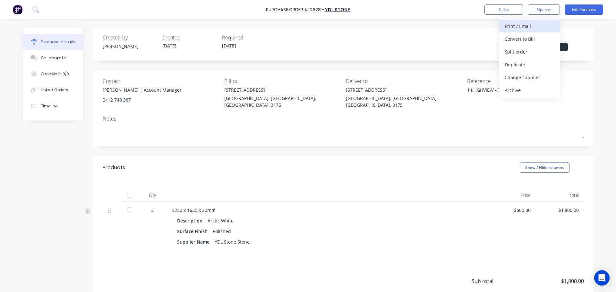
click at [536, 24] on div "Print / Email" at bounding box center [529, 25] width 49 height 9
click at [534, 38] on div "With pricing" at bounding box center [529, 38] width 49 height 9
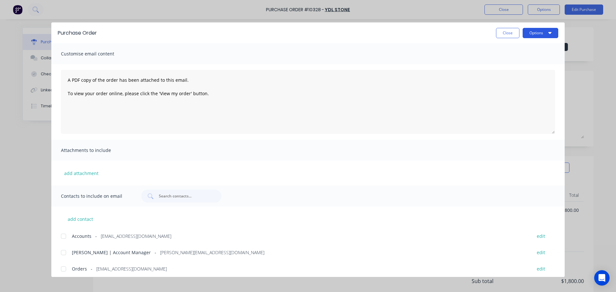
click at [534, 33] on button "Options" at bounding box center [541, 33] width 36 height 10
click at [531, 59] on div "Print" at bounding box center [527, 61] width 49 height 9
click at [502, 36] on button "Close" at bounding box center [507, 33] width 23 height 10
type textarea "x"
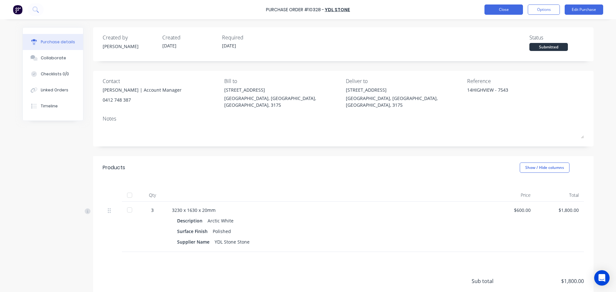
click at [499, 7] on button "Close" at bounding box center [504, 9] width 39 height 10
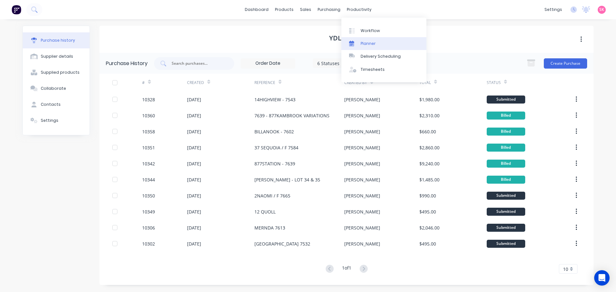
drag, startPoint x: 371, startPoint y: 44, endPoint x: 362, endPoint y: 39, distance: 10.2
click at [371, 44] on div "Planner" at bounding box center [368, 44] width 15 height 6
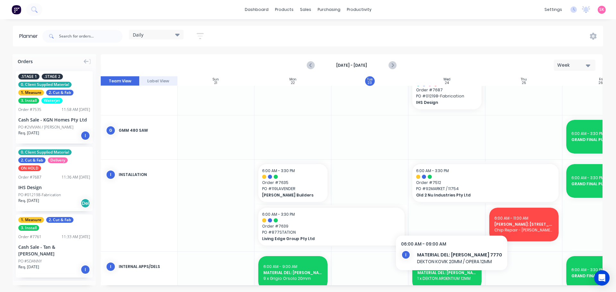
scroll to position [388, 0]
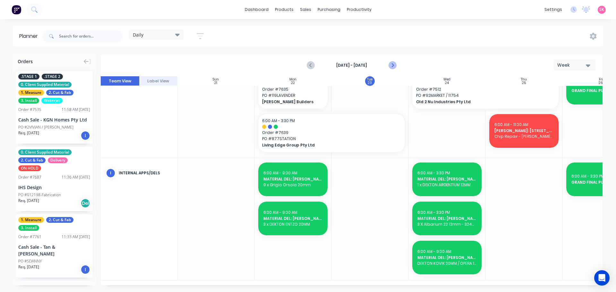
click at [393, 62] on icon "Next page" at bounding box center [392, 66] width 8 height 8
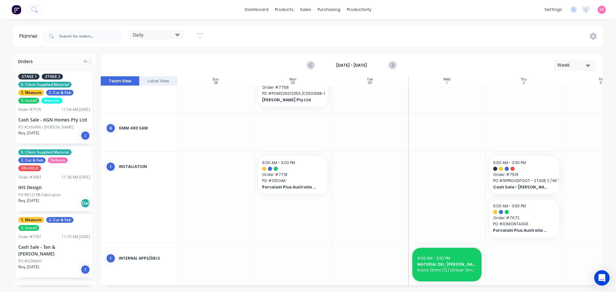
scroll to position [272, 0]
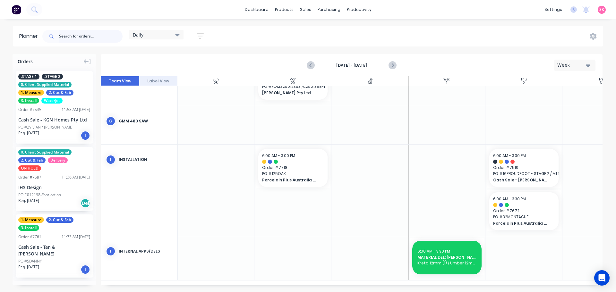
click at [81, 34] on input "text" at bounding box center [91, 36] width 64 height 13
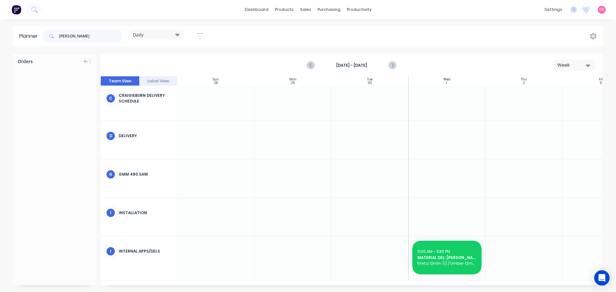
scroll to position [117, 0]
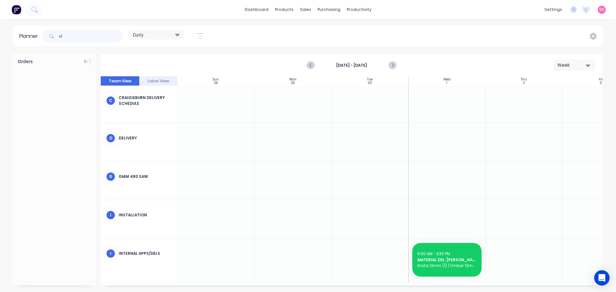
type input "c"
type input "stockland"
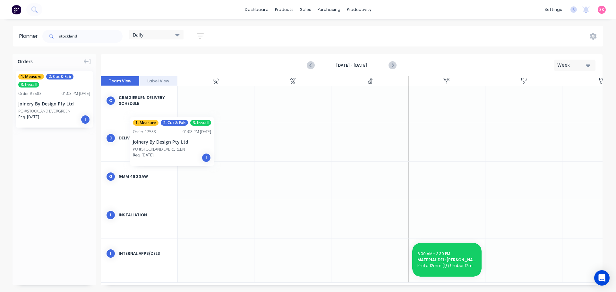
scroll to position [117, 0]
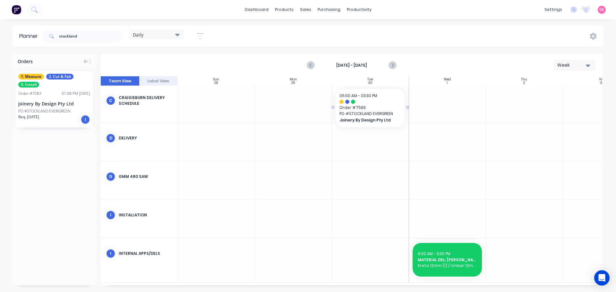
drag, startPoint x: 48, startPoint y: 108, endPoint x: 361, endPoint y: 114, distance: 313.2
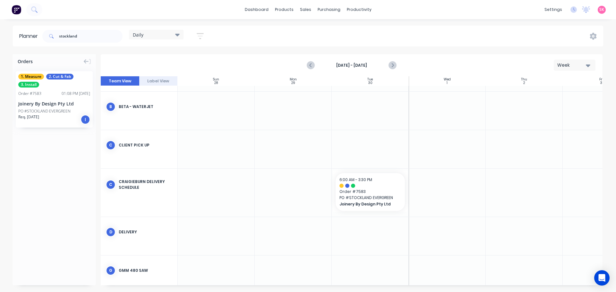
scroll to position [96, 0]
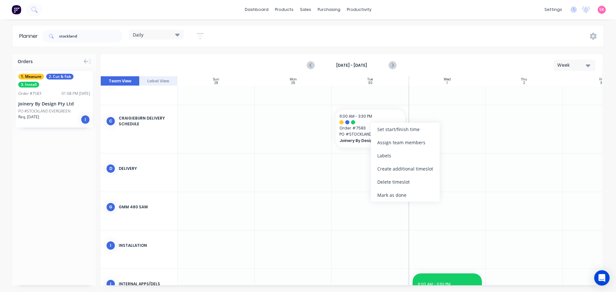
click at [397, 169] on div "Create additional timeslot" at bounding box center [405, 168] width 69 height 13
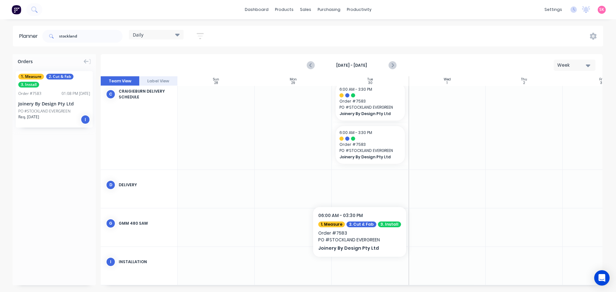
scroll to position [175, 0]
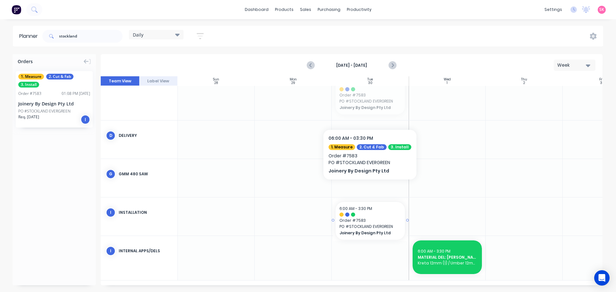
drag, startPoint x: 367, startPoint y: 100, endPoint x: 370, endPoint y: 208, distance: 108.2
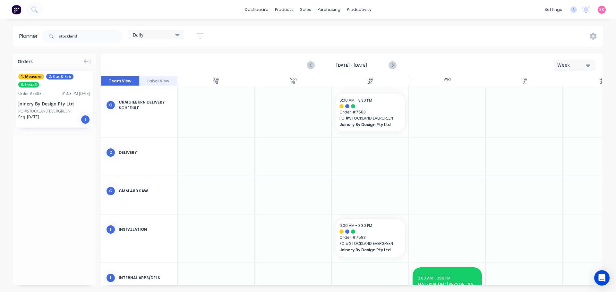
scroll to position [142, 0]
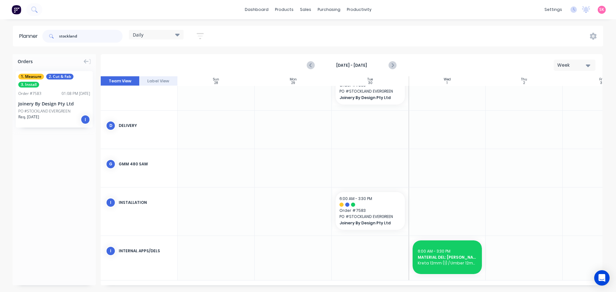
drag, startPoint x: 92, startPoint y: 30, endPoint x: 33, endPoint y: 38, distance: 58.9
click at [38, 38] on header "Planner stockland Daily Save new view None edit Daily (Default) edit Craigiebur…" at bounding box center [308, 36] width 590 height 21
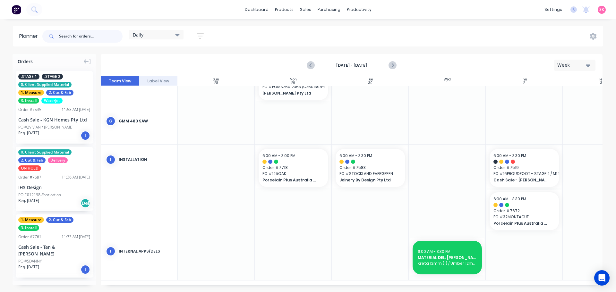
scroll to position [121, 0]
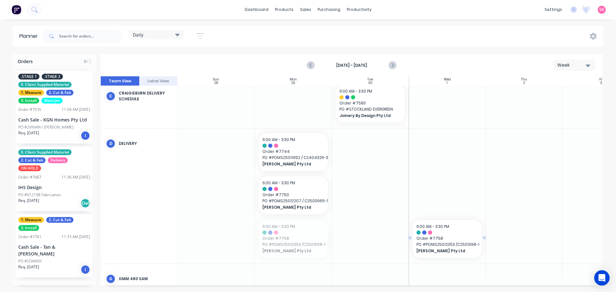
drag, startPoint x: 287, startPoint y: 244, endPoint x: 446, endPoint y: 170, distance: 175.9
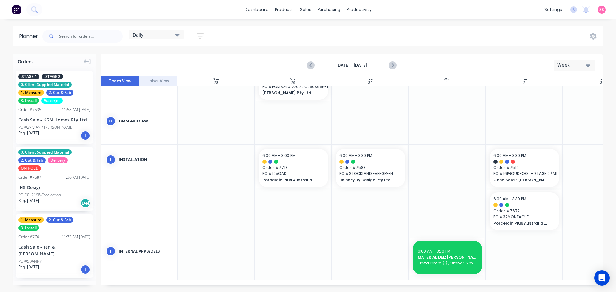
scroll to position [234, 0]
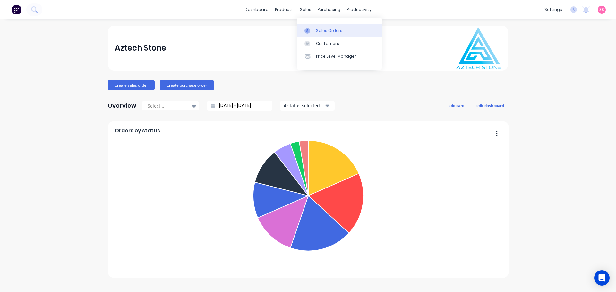
click at [315, 28] on link "Sales Orders" at bounding box center [339, 30] width 85 height 13
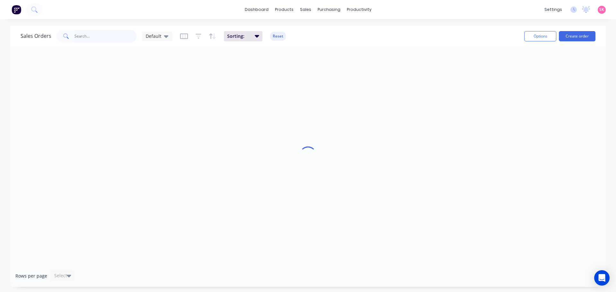
click at [119, 37] on input "text" at bounding box center [105, 36] width 63 height 13
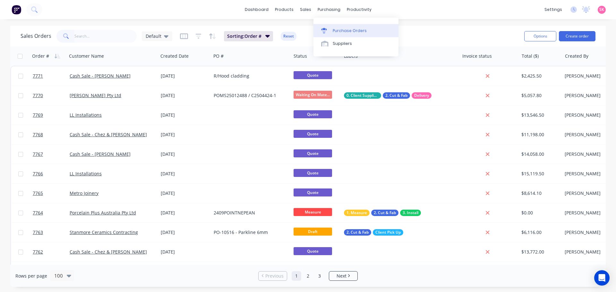
click at [333, 27] on link "Purchase Orders" at bounding box center [355, 30] width 85 height 13
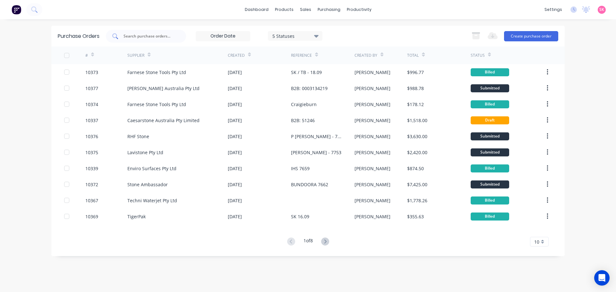
click at [128, 35] on input "text" at bounding box center [149, 36] width 53 height 6
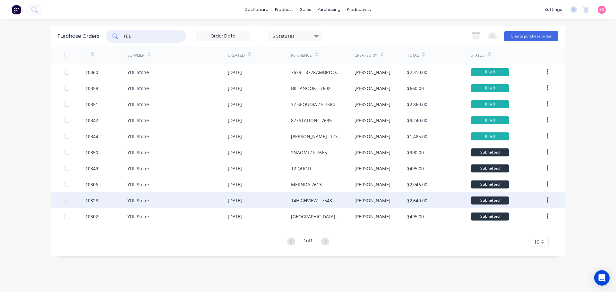
type input "YDL"
click at [325, 202] on div "14HIGHVIEW - 7543" at bounding box center [311, 200] width 41 height 7
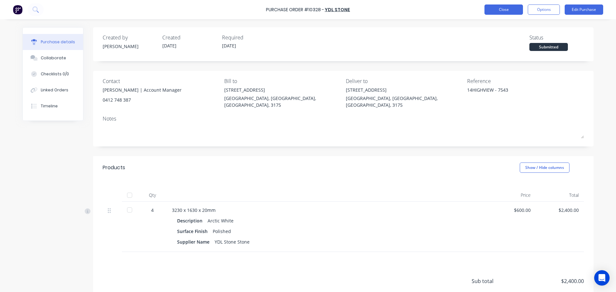
click at [500, 7] on button "Close" at bounding box center [504, 9] width 39 height 10
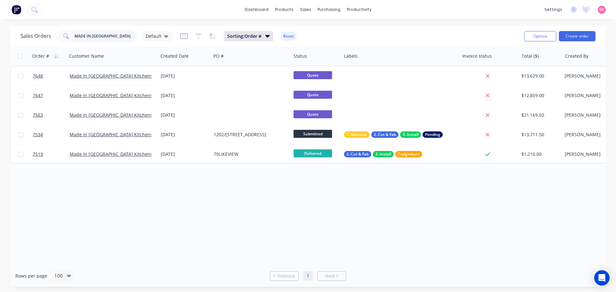
drag, startPoint x: 109, startPoint y: 39, endPoint x: 10, endPoint y: 37, distance: 99.2
click at [12, 37] on div "Sales Orders MADE IN [GEOGRAPHIC_DATA] Default Sorting: Order # Reset Options C…" at bounding box center [308, 36] width 596 height 21
type input "kgn"
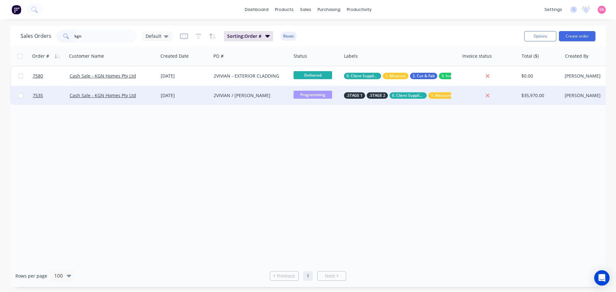
click at [155, 95] on div "Cash Sale - KGN Homes Pty Ltd" at bounding box center [113, 95] width 86 height 6
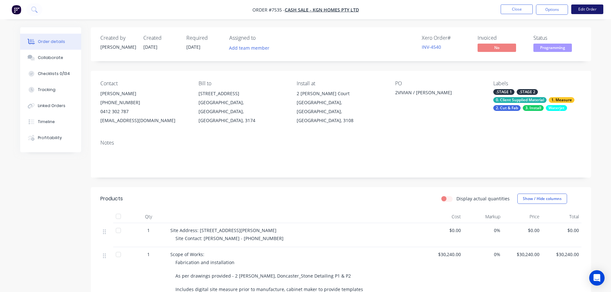
click at [583, 6] on button "Edit Order" at bounding box center [587, 9] width 32 height 10
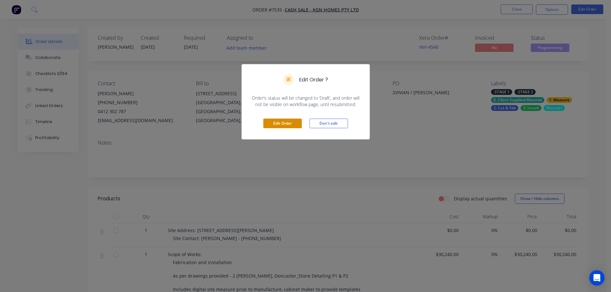
click at [277, 121] on button "Edit Order" at bounding box center [282, 124] width 39 height 10
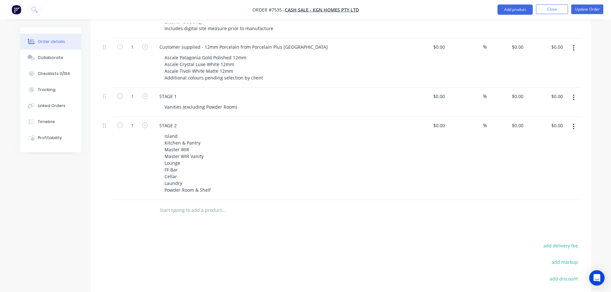
scroll to position [385, 0]
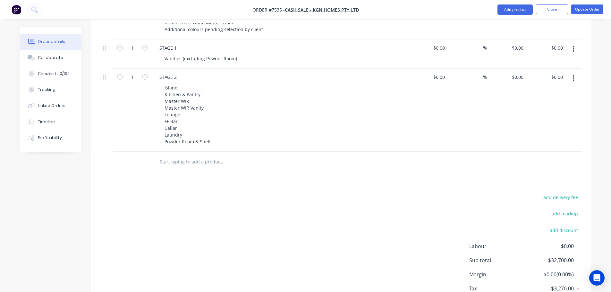
click at [179, 156] on input "text" at bounding box center [223, 162] width 128 height 13
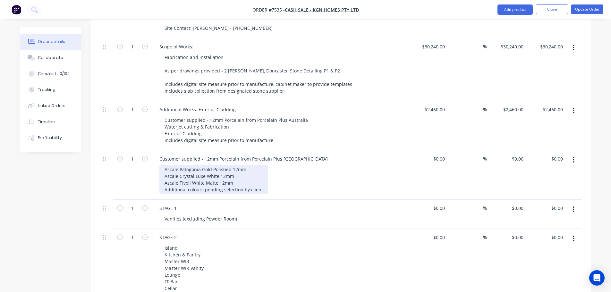
scroll to position [417, 0]
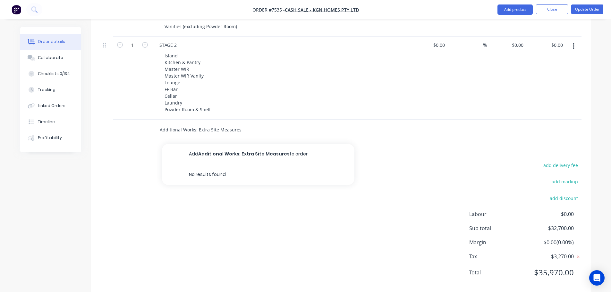
type input "Additional Works: Extra Site Measures"
click at [240, 145] on button "Add Additional Works: Extra Site Measures to order" at bounding box center [258, 154] width 193 height 21
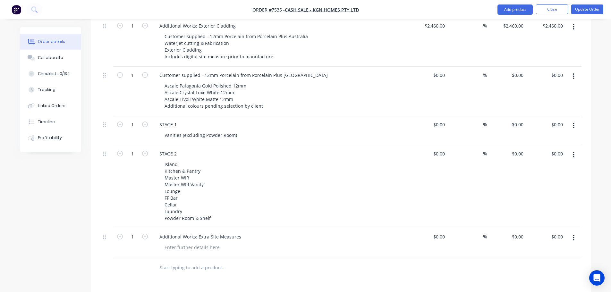
scroll to position [289, 0]
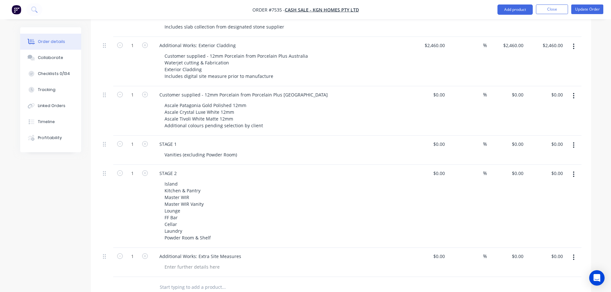
drag, startPoint x: 107, startPoint y: 119, endPoint x: 104, endPoint y: 239, distance: 119.4
click at [126, 151] on div "1 Site Address: [STREET_ADDRESS][GEOGRAPHIC_DATA][PERSON_NAME] Contact: [PERSON…" at bounding box center [340, 111] width 481 height 332
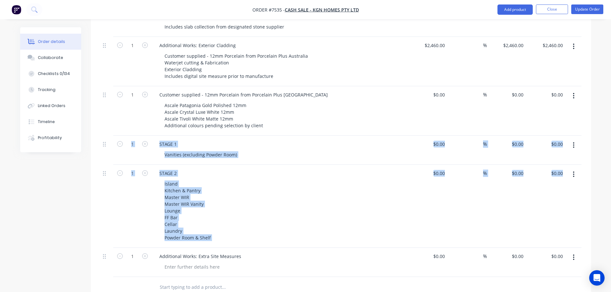
drag, startPoint x: 102, startPoint y: 246, endPoint x: 113, endPoint y: 215, distance: 33.6
click at [124, 149] on div "1 Site Address: [STREET_ADDRESS][GEOGRAPHIC_DATA][PERSON_NAME] Contact: [PERSON…" at bounding box center [340, 111] width 481 height 332
click at [100, 248] on div at bounding box center [106, 262] width 13 height 29
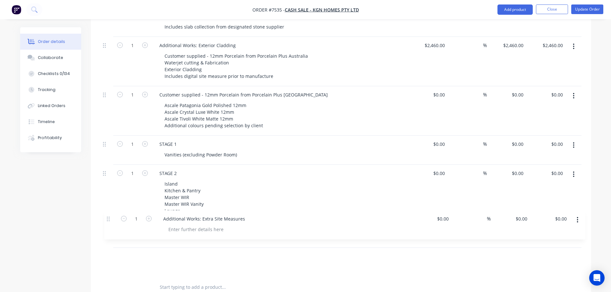
scroll to position [290, 0]
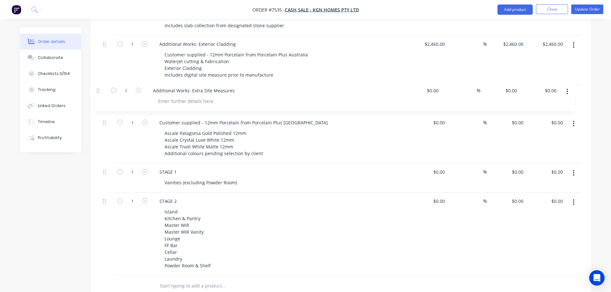
drag, startPoint x: 105, startPoint y: 249, endPoint x: 99, endPoint y: 89, distance: 160.2
click at [99, 89] on div "Qty Cost Markup Price Total 1 Site Address: [STREET_ADDRESS][GEOGRAPHIC_DATA][P…" at bounding box center [341, 114] width 501 height 366
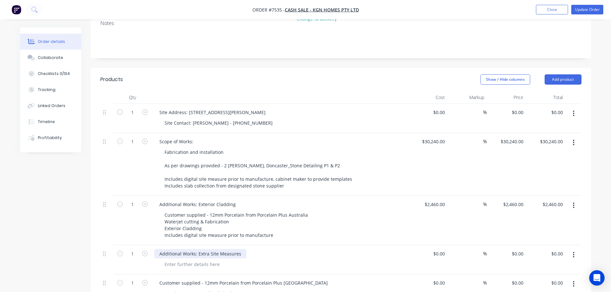
click at [242, 249] on div "Additional Works: Extra Site Measures" at bounding box center [200, 253] width 92 height 9
click at [210, 260] on div at bounding box center [191, 264] width 65 height 9
click at [208, 260] on div at bounding box center [191, 264] width 65 height 9
click at [241, 249] on div "Additional Works: Extra Site Measures" at bounding box center [200, 253] width 92 height 9
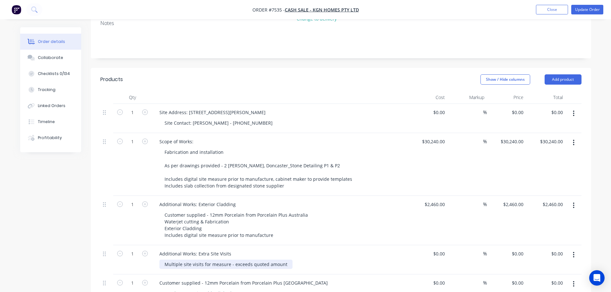
click at [283, 260] on div "Multiple site visits for measure - exceeds quoted amount" at bounding box center [225, 264] width 133 height 9
click at [290, 260] on div "Multiple site visits for measure - exceeds quoted amount" at bounding box center [282, 264] width 246 height 9
click at [230, 249] on div "Additional Works: Extra Site Visits" at bounding box center [195, 253] width 82 height 9
click at [59, 238] on div "Created by [PERSON_NAME] Created [DATE] Required [DATE] Assigned to Add team me…" at bounding box center [305, 259] width 571 height 723
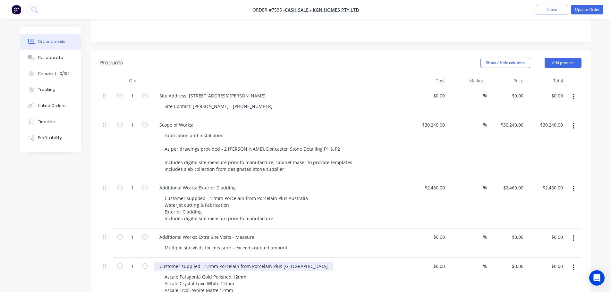
scroll to position [162, 0]
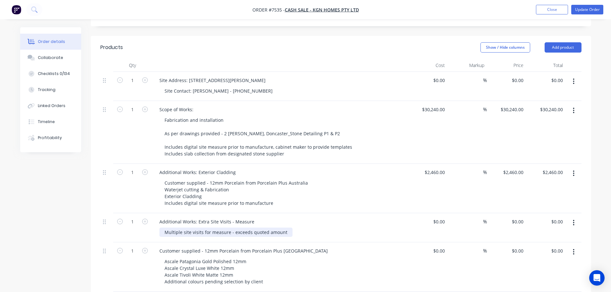
click at [283, 228] on div "Multiple site visits for measure - exceeds quoted amount" at bounding box center [225, 232] width 133 height 9
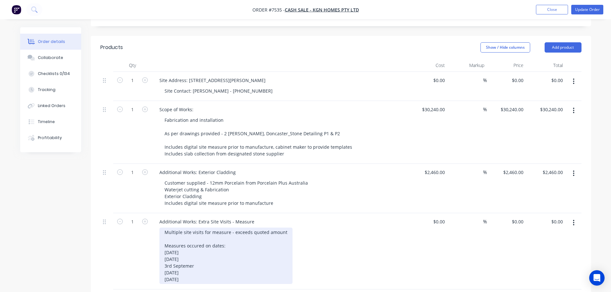
click at [198, 243] on div "Multiple site visits for measure - exceeds quoted amount Measures occured on da…" at bounding box center [225, 256] width 133 height 56
click at [205, 258] on div "Multiple site visits for measure - exceeds quoted amount Measures occured on da…" at bounding box center [225, 256] width 133 height 56
click at [220, 271] on div "Multiple site visits for measure - exceeds quoted amount Measures occured on da…" at bounding box center [225, 256] width 133 height 56
click at [242, 244] on div "Multiple site visits for measure - exceeds quoted amount Measures occured on da…" at bounding box center [225, 256] width 133 height 56
click at [248, 229] on div "Multiple site visits for measure - exceeds quoted amount Measures occured on da…" at bounding box center [225, 256] width 133 height 56
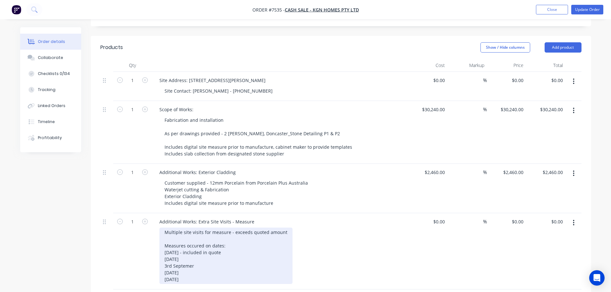
click at [229, 235] on div "Multiple site visits for measure - exceeds quoted amount Measures occured on da…" at bounding box center [225, 256] width 133 height 56
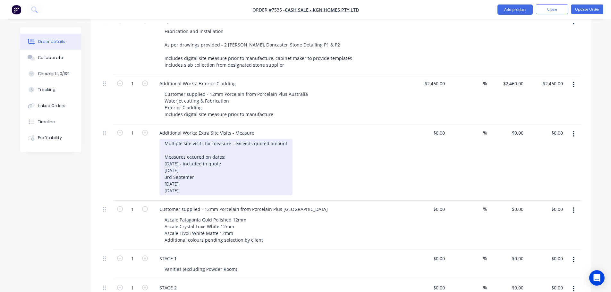
scroll to position [194, 0]
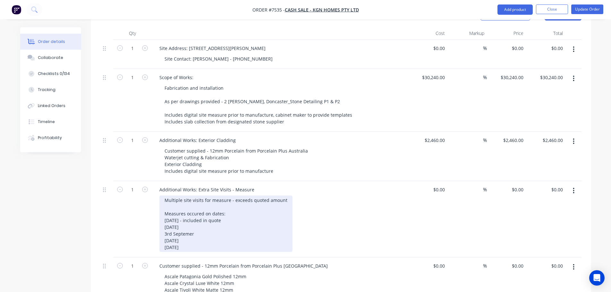
drag, startPoint x: 226, startPoint y: 205, endPoint x: 182, endPoint y: 203, distance: 43.7
click at [182, 203] on div "Multiple site visits for measure - exceeds quoted amount Measures occured on da…" at bounding box center [225, 224] width 133 height 56
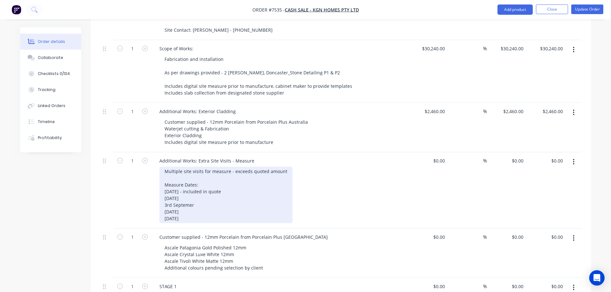
scroll to position [290, 0]
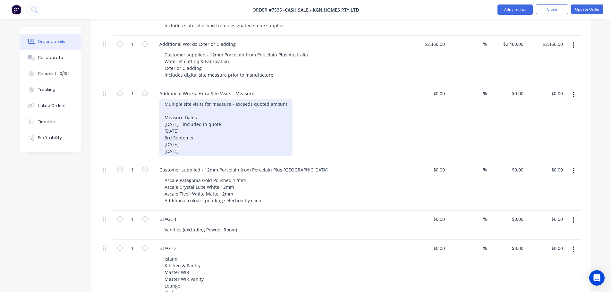
click at [216, 121] on div "Multiple site visits for measure - exceeds quoted amount Measure Dates: 20th Au…" at bounding box center [225, 127] width 133 height 56
click at [217, 120] on div "Multiple site visits for measure - exceeds quoted amount Measure Dates: 20th Au…" at bounding box center [225, 127] width 133 height 56
click at [230, 127] on div "Multiple site visits for measure - exceeds quoted amount Measure Dates: 20th Au…" at bounding box center [225, 127] width 133 height 56
click at [232, 133] on div "Multiple site visits for measure - exceeds quoted amount Measure Dates: 20th Au…" at bounding box center [225, 127] width 133 height 56
click at [187, 129] on div "Multiple site visits for measure - exceeds quoted amount Measure Dates: 20th Au…" at bounding box center [225, 127] width 133 height 56
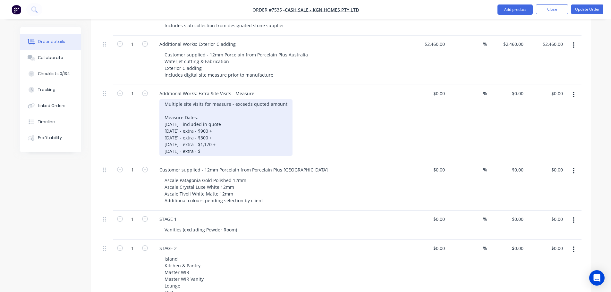
click at [243, 145] on div "Multiple site visits for measure - exceeds quoted amount Measure Dates: 20th Au…" at bounding box center [225, 127] width 133 height 56
click at [240, 143] on div "Multiple site visits for measure - exceeds quoted amount Measure Dates: 20th Au…" at bounding box center [225, 127] width 133 height 56
click at [234, 115] on div "Multiple site visits for measure - exceeds quoted amount Measure Dates: 20th Au…" at bounding box center [225, 127] width 133 height 56
click at [243, 141] on div "Multiple site visits for measure - exceeds quoted amount Measure Dates: 20th Au…" at bounding box center [225, 127] width 133 height 56
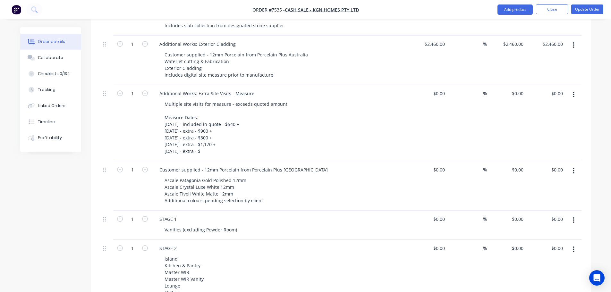
click at [345, 134] on div "Multiple site visits for measure - exceeds quoted amount Measure Dates: 20th Au…" at bounding box center [282, 127] width 246 height 56
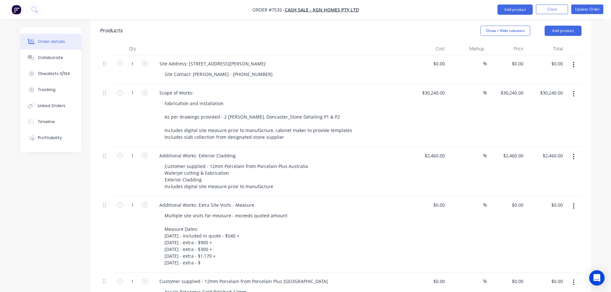
scroll to position [162, 0]
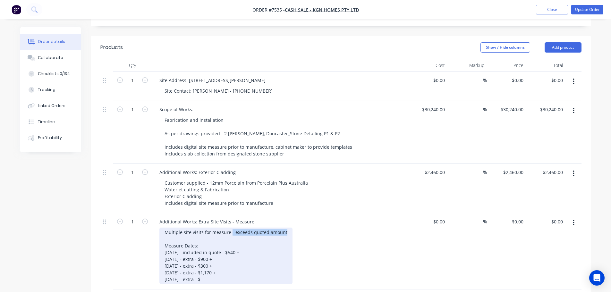
drag, startPoint x: 285, startPoint y: 224, endPoint x: 229, endPoint y: 223, distance: 55.8
click at [229, 228] on div "Multiple site visits for measure - exceeds quoted amount Measure Dates: 20th Au…" at bounding box center [225, 256] width 133 height 56
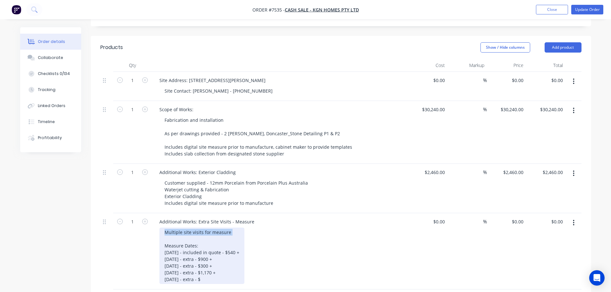
drag, startPoint x: 239, startPoint y: 227, endPoint x: 129, endPoint y: 219, distance: 110.4
click at [133, 220] on div "1 Additional Works: Extra Site Visits - Measure Multiple site visits for measur…" at bounding box center [340, 251] width 481 height 76
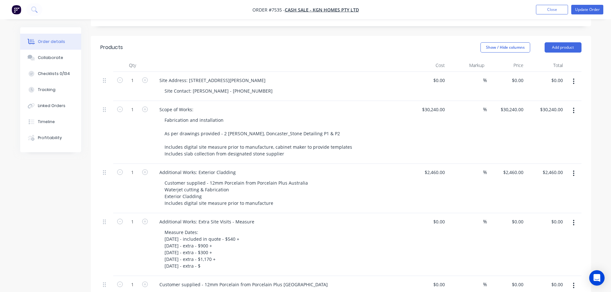
click at [338, 228] on div "Measure Dates: 20th August - included in quote - $540 + 22nd August - extra - $…" at bounding box center [282, 249] width 246 height 43
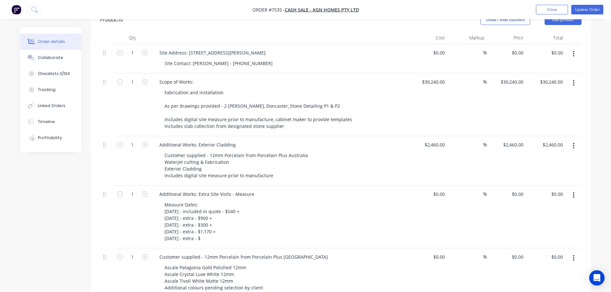
scroll to position [226, 0]
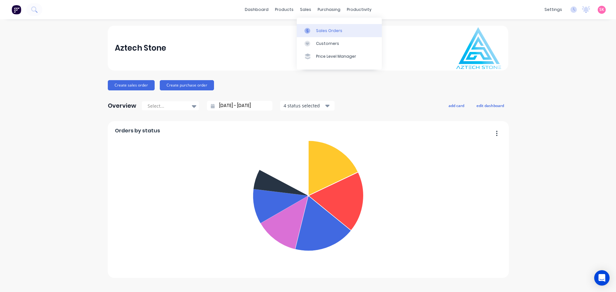
click at [309, 26] on link "Sales Orders" at bounding box center [339, 30] width 85 height 13
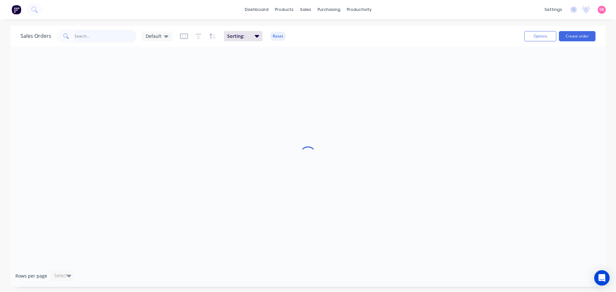
click at [91, 41] on input "text" at bounding box center [105, 36] width 63 height 13
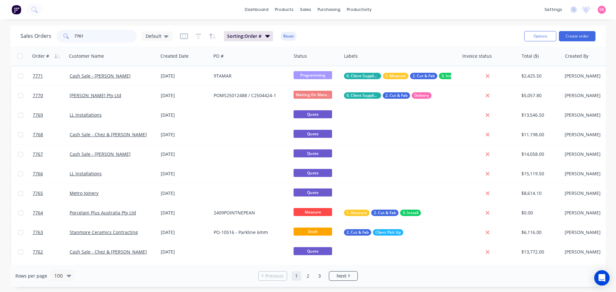
type input "7761"
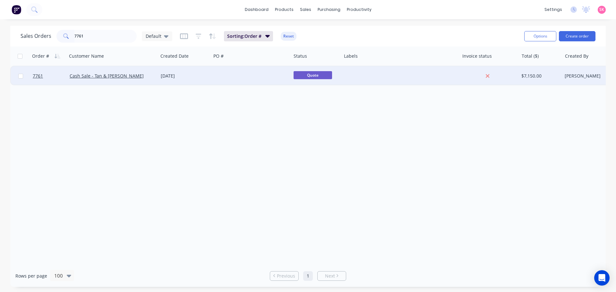
click at [197, 78] on div "[DATE]" at bounding box center [185, 76] width 48 height 6
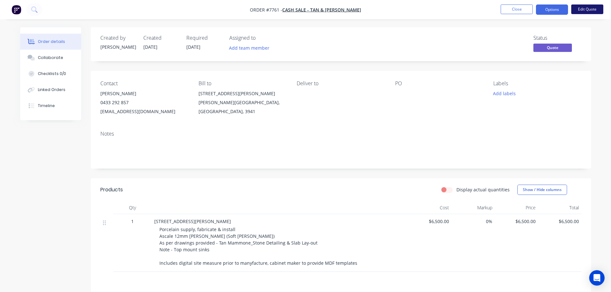
click at [580, 12] on button "Edit Quote" at bounding box center [587, 9] width 32 height 10
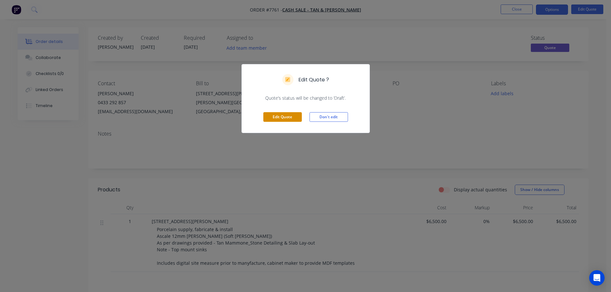
click at [291, 120] on button "Edit Quote" at bounding box center [282, 117] width 39 height 10
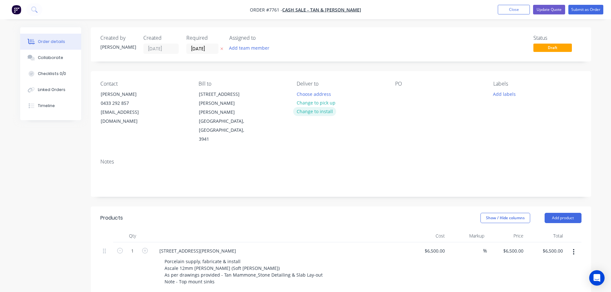
click at [325, 110] on button "Change to install" at bounding box center [314, 111] width 43 height 9
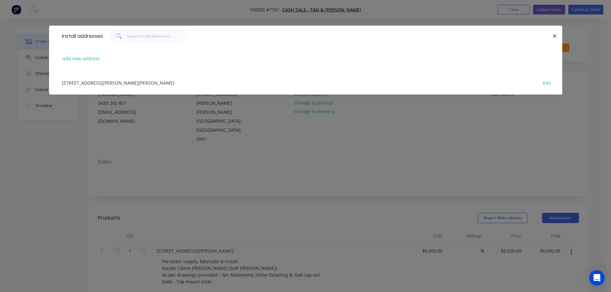
click at [126, 84] on div "[STREET_ADDRESS][PERSON_NAME][PERSON_NAME] edit" at bounding box center [306, 83] width 494 height 24
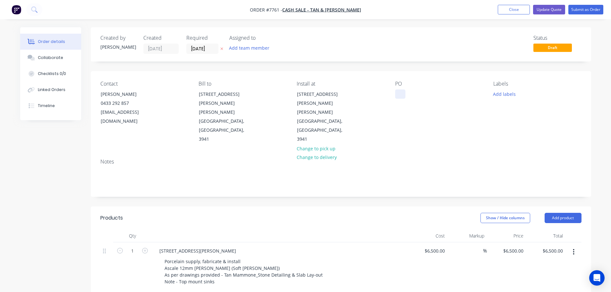
click at [402, 91] on div at bounding box center [400, 94] width 10 height 9
click at [510, 92] on button "Add labels" at bounding box center [505, 94] width 30 height 9
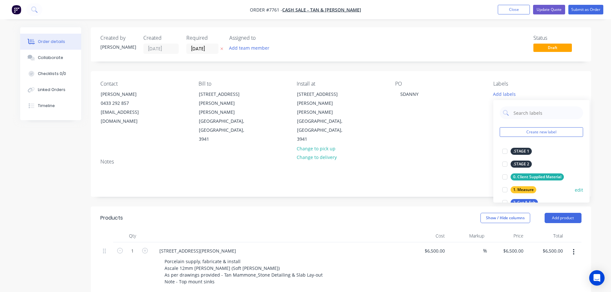
click at [505, 188] on div at bounding box center [505, 190] width 13 height 13
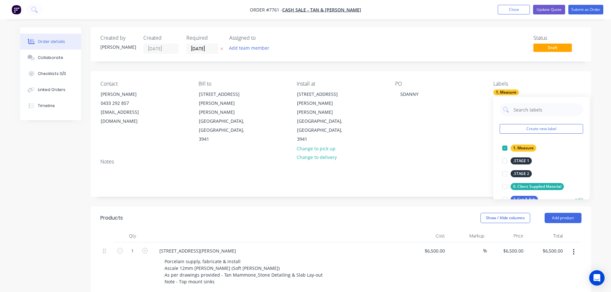
click at [505, 199] on div at bounding box center [505, 199] width 13 height 13
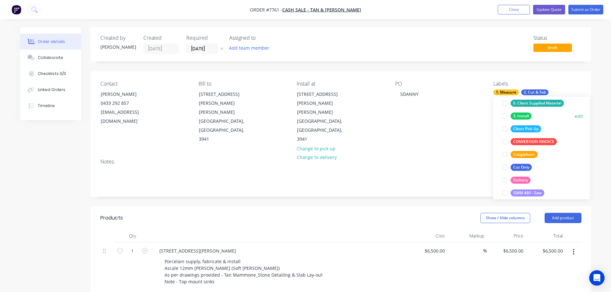
click at [502, 116] on div at bounding box center [505, 116] width 13 height 13
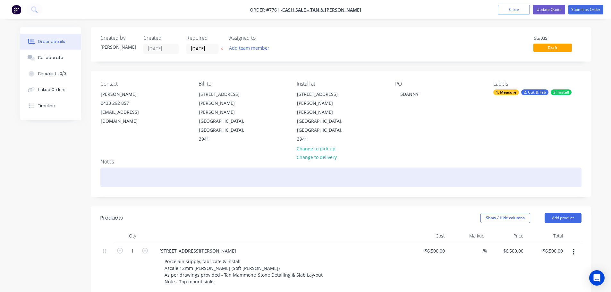
drag, startPoint x: 424, startPoint y: 193, endPoint x: 340, endPoint y: 146, distance: 96.0
click at [424, 213] on div "Show / Hide columns Add product" at bounding box center [391, 218] width 379 height 10
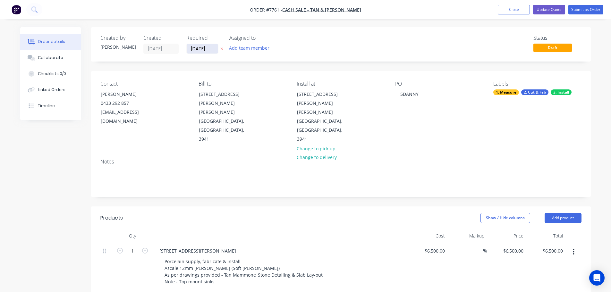
click at [214, 50] on input "[DATE]" at bounding box center [202, 49] width 31 height 10
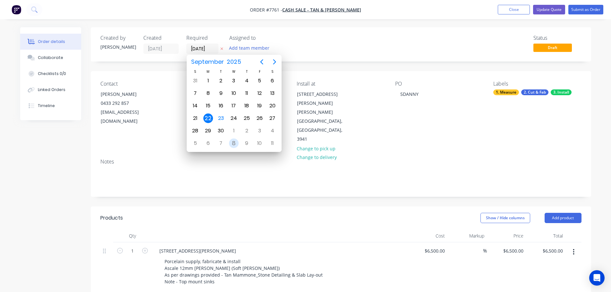
click at [229, 143] on div "8" at bounding box center [234, 144] width 10 height 10
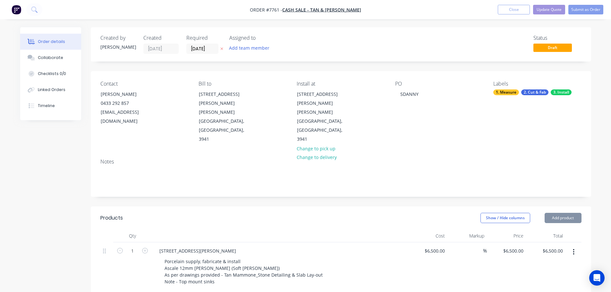
scroll to position [0, 0]
click at [200, 48] on input "[DATE]" at bounding box center [202, 49] width 31 height 10
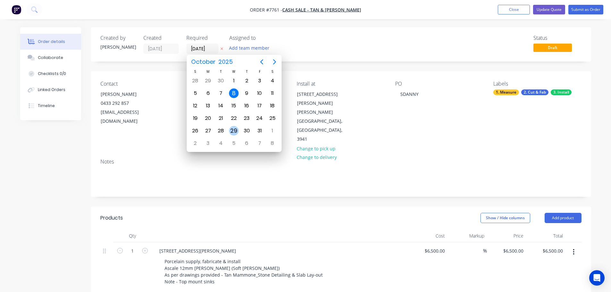
click at [234, 127] on div "29" at bounding box center [234, 131] width 10 height 10
type input "29/10/25"
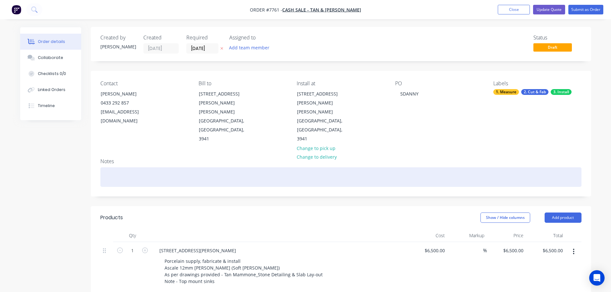
scroll to position [160, 0]
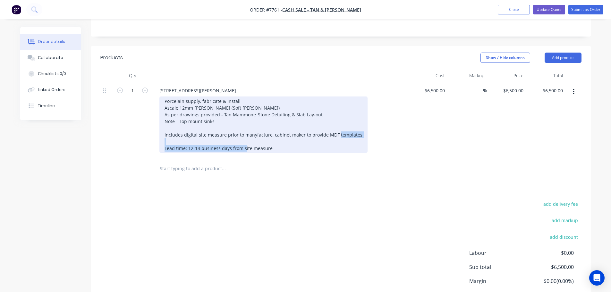
drag, startPoint x: 271, startPoint y: 121, endPoint x: 115, endPoint y: 120, distance: 156.3
click at [115, 120] on div "1 5 Danny Street, Rye Porcelain supply, fabricate & install Ascale 12mm Onice W…" at bounding box center [340, 120] width 481 height 76
click at [236, 102] on div "Porcelain supply, fabricate & install Ascale 12mm Onice White (Soft matt) As pe…" at bounding box center [263, 125] width 208 height 56
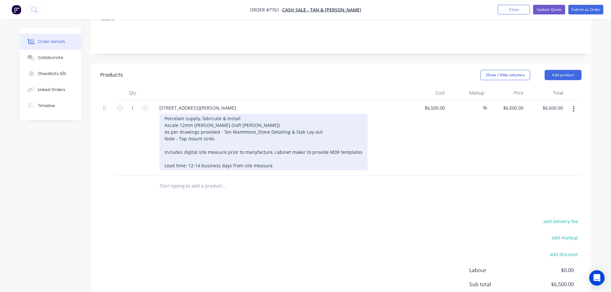
scroll to position [128, 0]
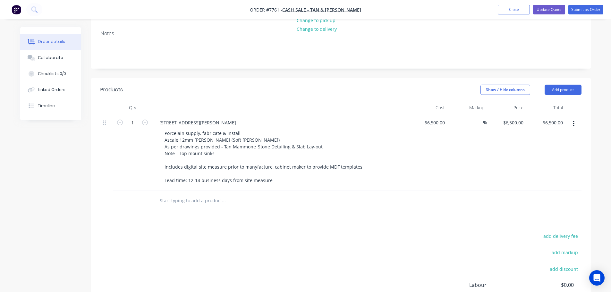
click at [198, 194] on input "text" at bounding box center [223, 200] width 128 height 13
type input "s"
type input "S"
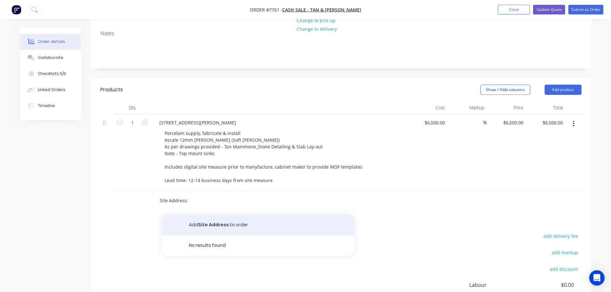
type input "Site Address:"
click at [226, 215] on button "Add Site Address: to order" at bounding box center [258, 225] width 193 height 21
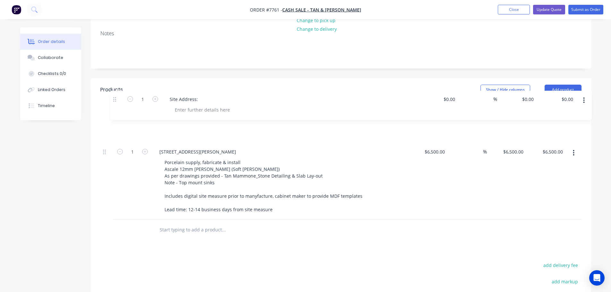
drag, startPoint x: 108, startPoint y: 173, endPoint x: 119, endPoint y: 97, distance: 76.9
click at [119, 114] on div "1 5 Danny Street, Rye Porcelain supply, fabricate & install Ascale 12mm Onice W…" at bounding box center [340, 167] width 481 height 106
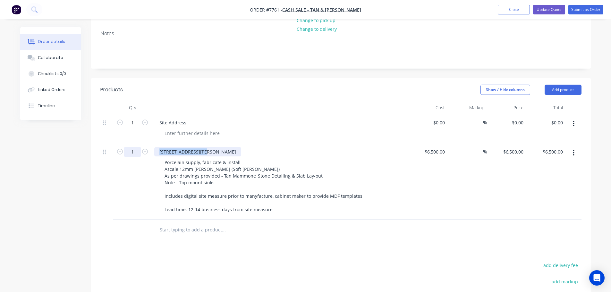
drag, startPoint x: 200, startPoint y: 126, endPoint x: 130, endPoint y: 126, distance: 69.9
click at [134, 143] on div "1 5 Danny Street, Rye Porcelain supply, fabricate & install Ascale 12mm Onice W…" at bounding box center [340, 181] width 481 height 76
click at [187, 118] on div "Site Address:" at bounding box center [173, 122] width 39 height 9
click at [191, 129] on div at bounding box center [191, 133] width 65 height 9
paste div
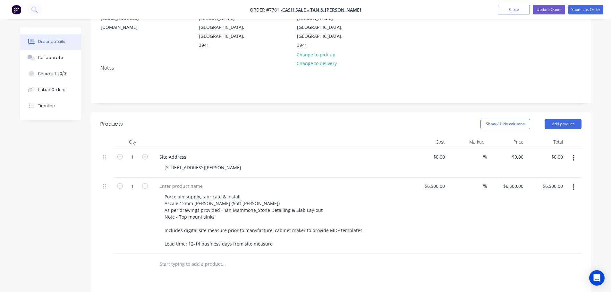
scroll to position [64, 0]
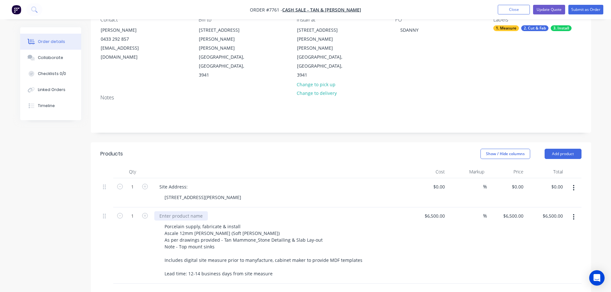
click at [180, 211] on div at bounding box center [181, 215] width 54 height 9
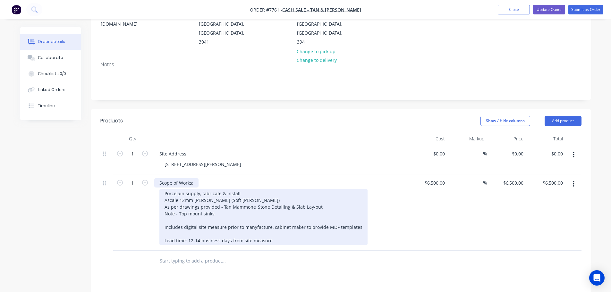
scroll to position [128, 0]
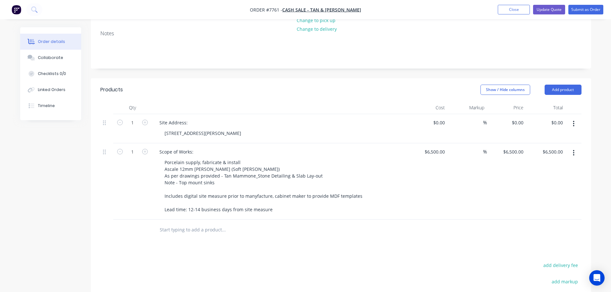
click at [252, 226] on div "Products Show / Hide columns Add product Qty Cost Markup Price Total 1 Site Add…" at bounding box center [341, 236] width 501 height 316
click at [190, 224] on input "text" at bounding box center [223, 230] width 128 height 13
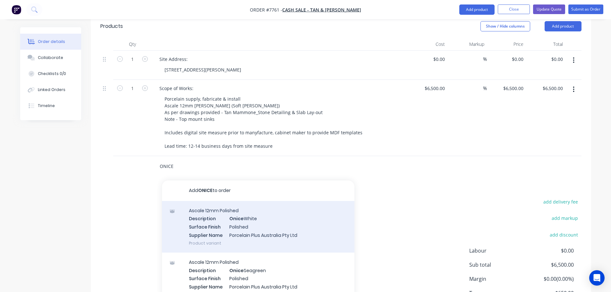
scroll to position [193, 0]
type input "ONICE"
click at [287, 201] on div "Ascale 12mm Polished Description Onice White Surface Finish Polished Supplier N…" at bounding box center [258, 227] width 193 height 52
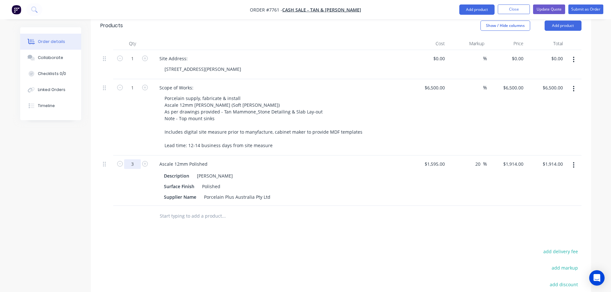
type input "3"
type input "$5,742.00"
click at [428, 156] on div "1595 $1,595.00" at bounding box center [427, 181] width 39 height 50
type input "$0.00"
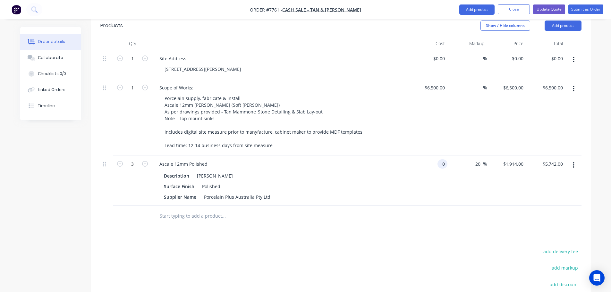
type input "$0.00"
click at [463, 206] on div at bounding box center [340, 216] width 481 height 21
click at [485, 159] on div "20 20 %" at bounding box center [479, 163] width 15 height 9
type input "0"
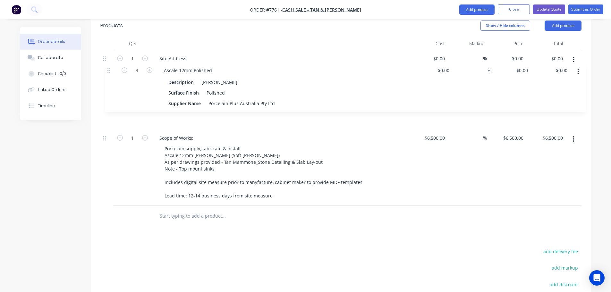
drag, startPoint x: 104, startPoint y: 137, endPoint x: 108, endPoint y: 66, distance: 70.7
click at [108, 66] on div "1 Site Address: 5 Danny Street, Rye $0.00 $0.00 % $0.00 $0.00 $0.00 $0.00 1 Sco…" at bounding box center [340, 128] width 481 height 156
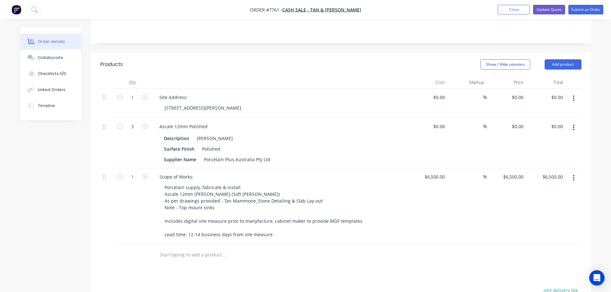
scroll to position [128, 0]
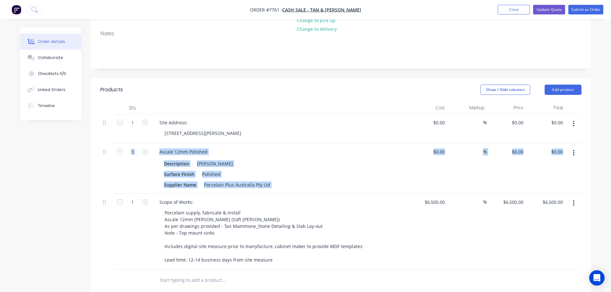
drag, startPoint x: 102, startPoint y: 175, endPoint x: 108, endPoint y: 134, distance: 41.3
click at [108, 134] on div "1 Site Address: 5 Danny Street, Rye $0.00 $0.00 % $0.00 $0.00 $0.00 $0.00 3 Asc…" at bounding box center [340, 192] width 481 height 156
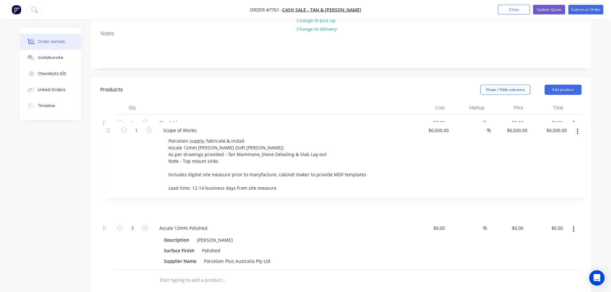
drag, startPoint x: 105, startPoint y: 175, endPoint x: 110, endPoint y: 122, distance: 52.9
click at [110, 122] on div "1 Site Address: 5 Danny Street, Rye $0.00 $0.00 % $0.00 $0.00 $0.00 $0.00 3 Asc…" at bounding box center [340, 192] width 481 height 156
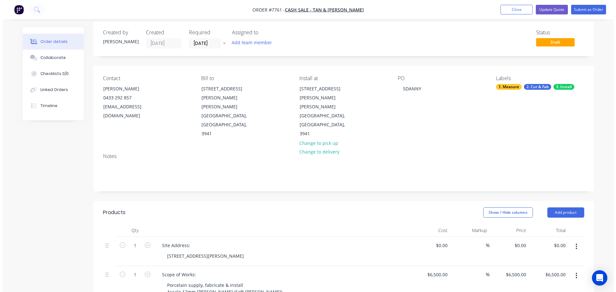
scroll to position [0, 0]
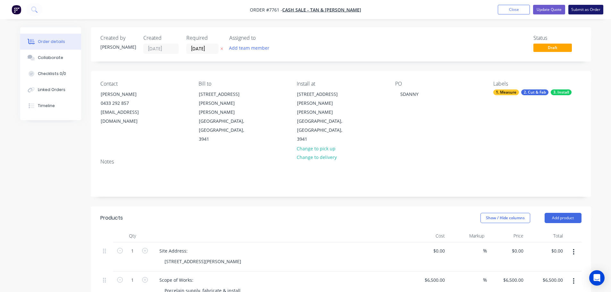
click at [579, 10] on button "Submit as Order" at bounding box center [586, 10] width 35 height 10
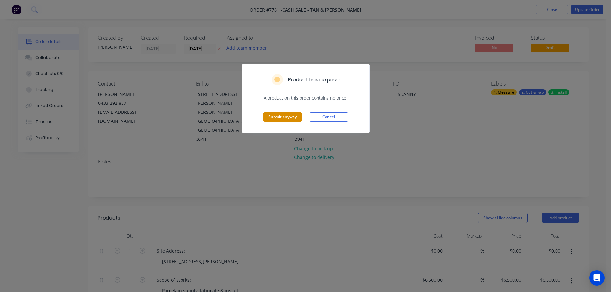
click at [296, 119] on button "Submit anyway" at bounding box center [282, 117] width 39 height 10
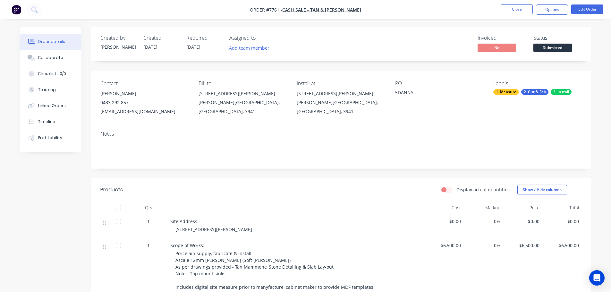
click at [558, 48] on span "Submitted" at bounding box center [553, 48] width 39 height 8
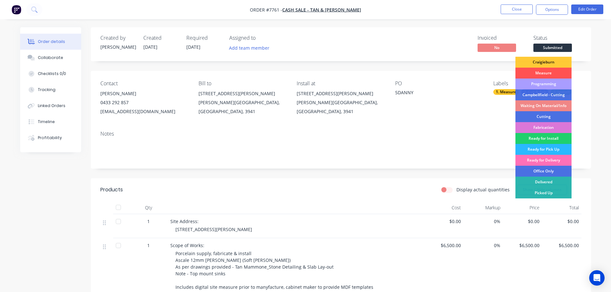
click at [458, 58] on div "Created by Warrick Created 23/09/25 Required 29/10/25 Assigned to Add team memb…" at bounding box center [341, 44] width 501 height 34
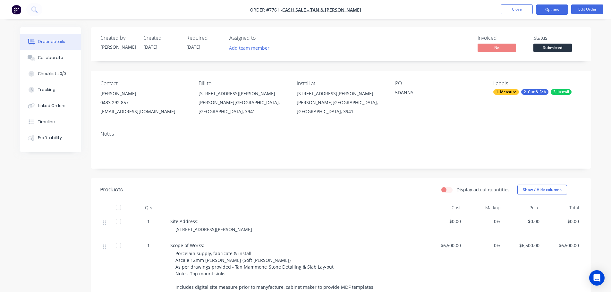
click at [564, 7] on button "Options" at bounding box center [552, 9] width 32 height 10
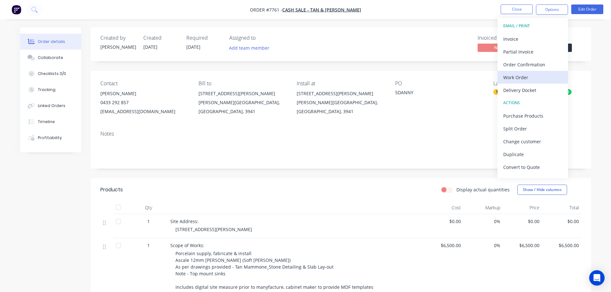
click at [542, 76] on div "Work Order" at bounding box center [532, 77] width 59 height 9
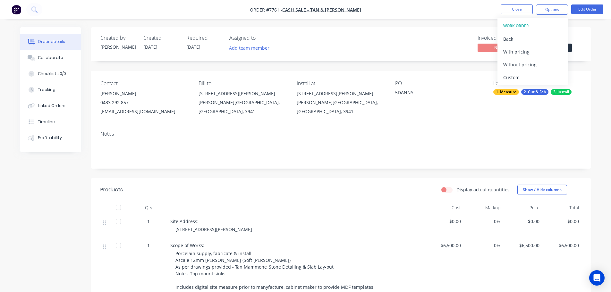
click at [542, 76] on div "Custom" at bounding box center [532, 77] width 59 height 9
click at [546, 68] on div "Without pricing" at bounding box center [532, 64] width 59 height 9
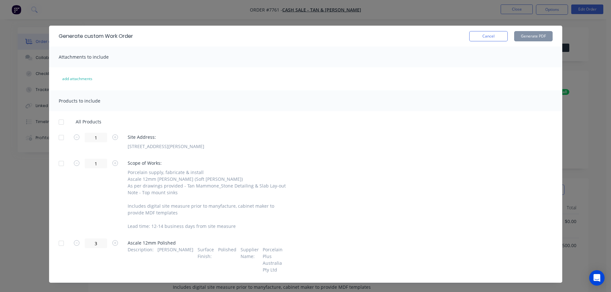
click at [63, 137] on div at bounding box center [61, 137] width 13 height 13
click at [61, 243] on div at bounding box center [61, 243] width 13 height 13
click at [520, 38] on button "Generate PDF" at bounding box center [533, 36] width 39 height 10
click at [492, 37] on button "Cancel" at bounding box center [488, 36] width 39 height 10
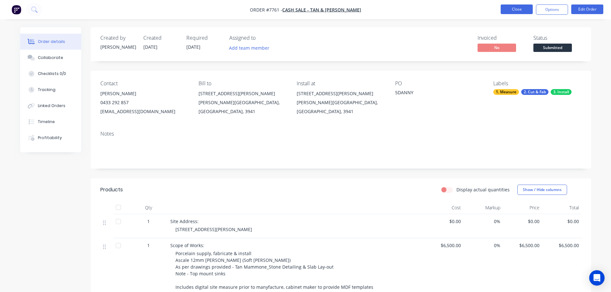
click at [519, 11] on button "Close" at bounding box center [517, 9] width 32 height 10
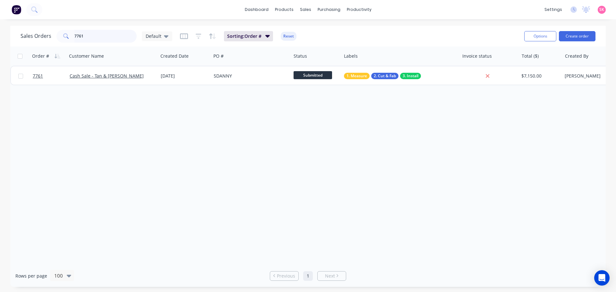
drag, startPoint x: 98, startPoint y: 42, endPoint x: 28, endPoint y: 44, distance: 70.3
click at [36, 44] on div "Sales Orders 7761 Default Sorting: Order # Reset Options Create order" at bounding box center [308, 36] width 596 height 21
type input "ihs"
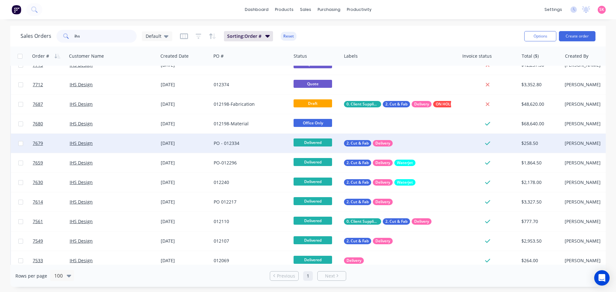
scroll to position [96, 0]
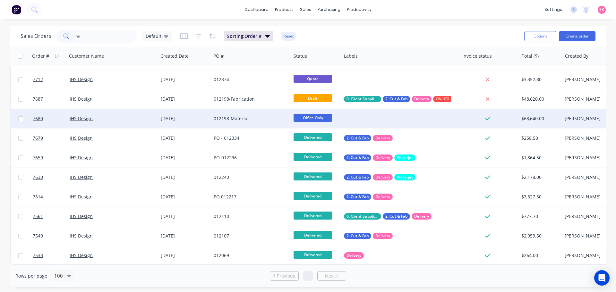
click at [249, 121] on div "012198-Material" at bounding box center [251, 118] width 80 height 19
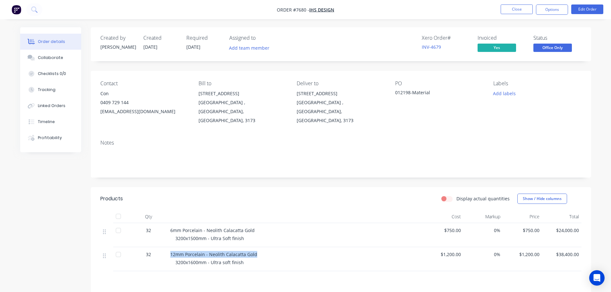
drag, startPoint x: 260, startPoint y: 243, endPoint x: 168, endPoint y: 248, distance: 92.2
click at [168, 248] on div "12mm Porcelain - Neolith Calacatta Gold 3200x1600mm - Ultra soft finish" at bounding box center [296, 259] width 257 height 24
copy span "12mm Porcelain - Neolith Calacatta Gold"
drag, startPoint x: 242, startPoint y: 253, endPoint x: 165, endPoint y: 253, distance: 76.7
click at [165, 253] on div "32 12mm Porcelain - Neolith Calacatta Gold 3200x1600mm - Ultra soft finish $1,2…" at bounding box center [340, 259] width 481 height 24
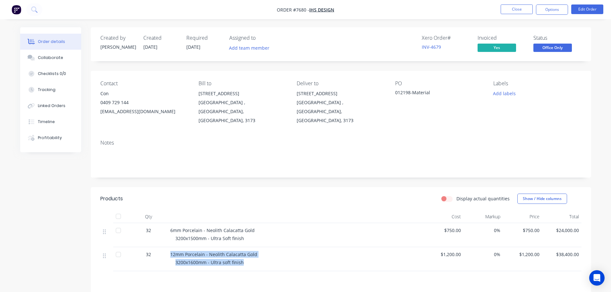
copy div "12mm Porcelain - Neolith Calacatta Gold 3200x1600mm - Ultra soft finish"
drag, startPoint x: 558, startPoint y: 47, endPoint x: 556, endPoint y: 55, distance: 7.8
click at [557, 47] on span "Office Only" at bounding box center [553, 48] width 39 height 8
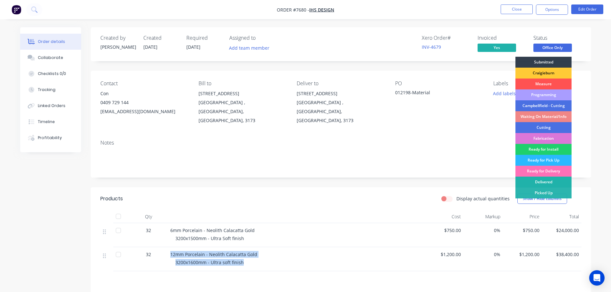
click at [534, 183] on div "Delivered" at bounding box center [544, 182] width 56 height 11
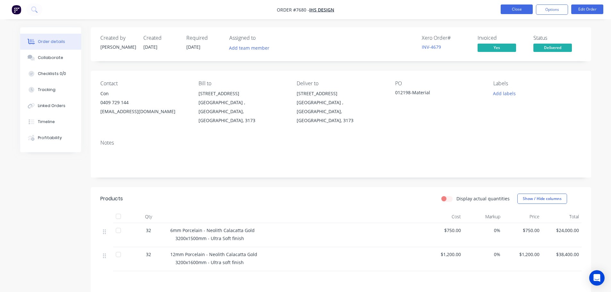
click at [517, 13] on button "Close" at bounding box center [517, 9] width 32 height 10
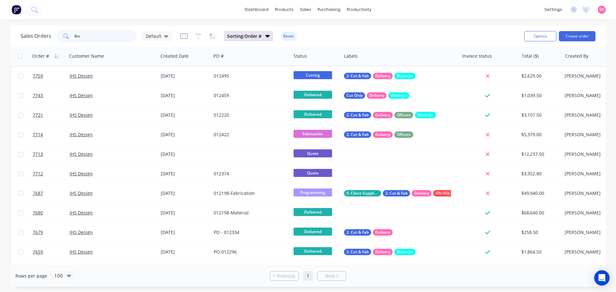
drag, startPoint x: 119, startPoint y: 35, endPoint x: 0, endPoint y: 42, distance: 119.6
click at [46, 38] on div "Sales Orders ihs Default" at bounding box center [97, 36] width 152 height 13
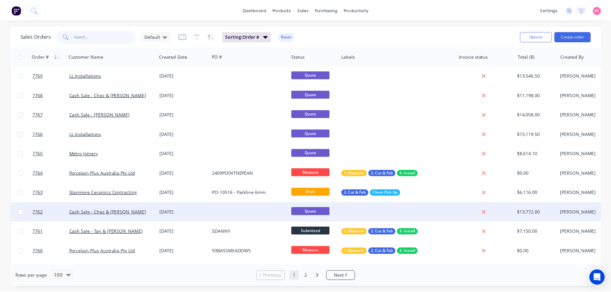
scroll to position [96, 0]
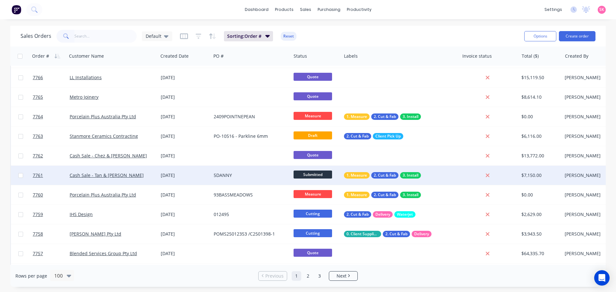
click at [159, 179] on div "23 Sep 2025" at bounding box center [184, 175] width 53 height 19
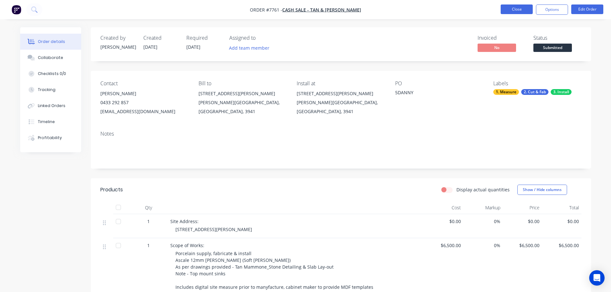
click at [529, 8] on button "Close" at bounding box center [517, 9] width 32 height 10
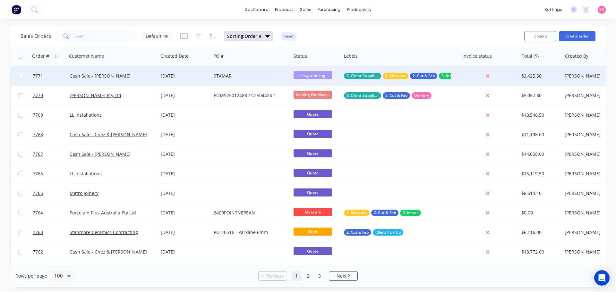
click at [222, 78] on div "9TAMAR" at bounding box center [249, 76] width 71 height 6
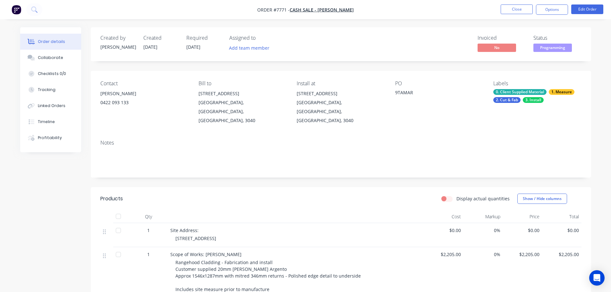
click at [65, 198] on div "Created by Warrick Created 23/09/25 Required 06/10/25 Assigned to Add team memb…" at bounding box center [305, 278] width 571 height 503
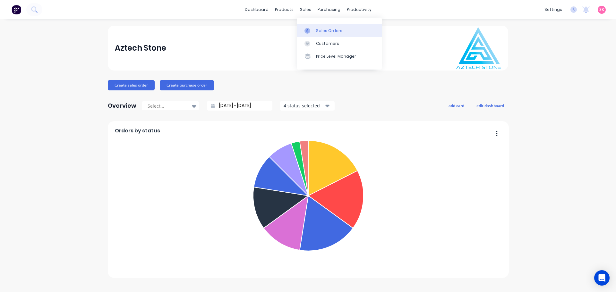
click at [312, 28] on div at bounding box center [309, 31] width 10 height 6
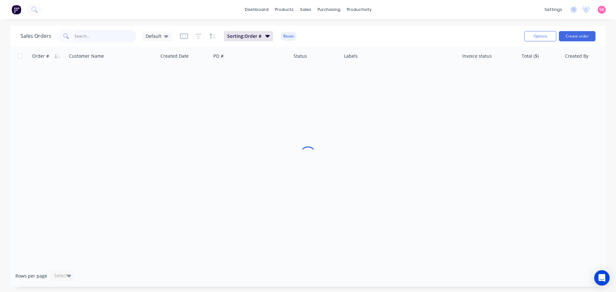
click at [115, 37] on input "text" at bounding box center [105, 36] width 63 height 13
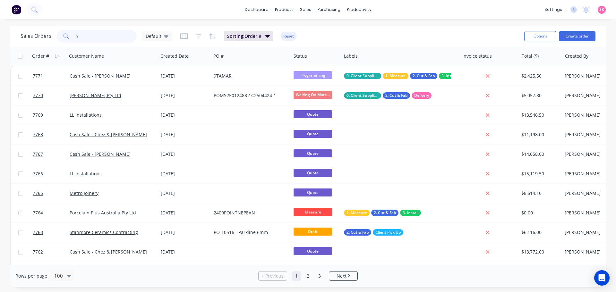
type input "ihs"
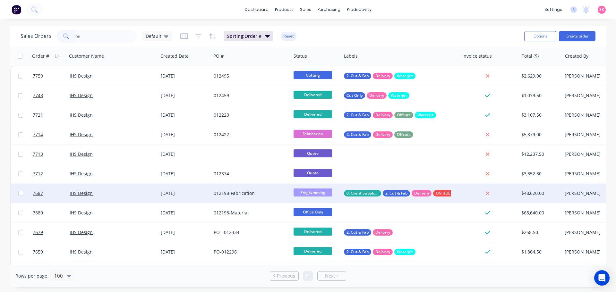
click at [208, 191] on div "[DATE]" at bounding box center [185, 193] width 48 height 6
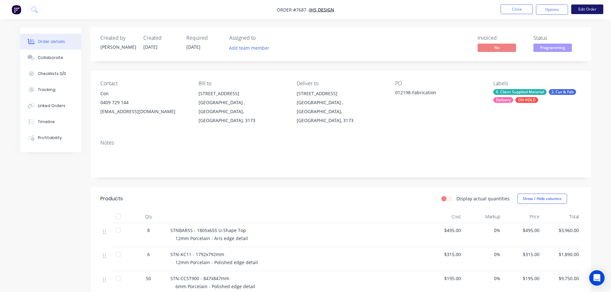
click at [581, 12] on button "Edit Order" at bounding box center [587, 9] width 32 height 10
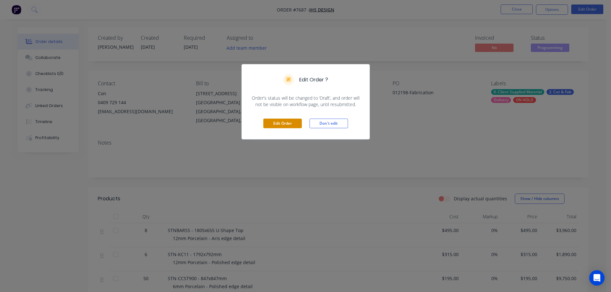
click at [287, 123] on button "Edit Order" at bounding box center [282, 124] width 39 height 10
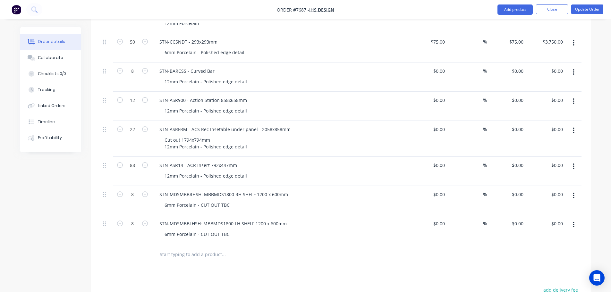
scroll to position [481, 0]
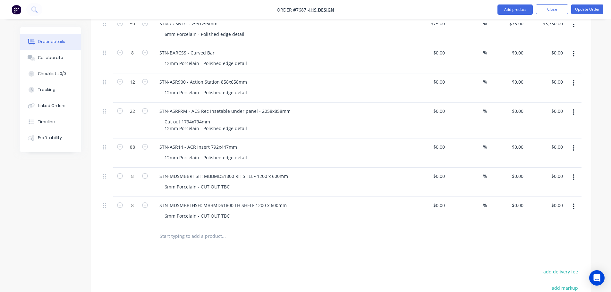
click at [191, 230] on input "text" at bounding box center [223, 236] width 128 height 13
click at [175, 230] on input "text" at bounding box center [223, 236] width 128 height 13
paste input "12mm Porcelain - Neolith Calacatta Gold"
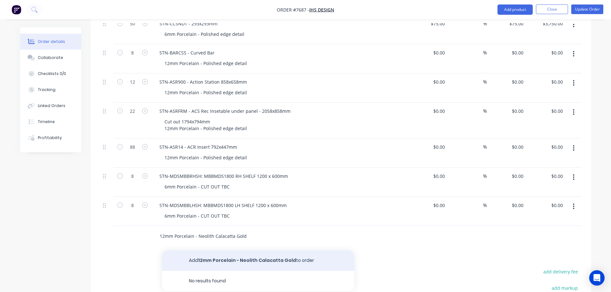
type input "12mm Porcelain - Neolith Calacatta Gold"
click at [197, 251] on button "Add 12mm Porcelain - Neolith Calacatta Gold to order" at bounding box center [258, 261] width 193 height 21
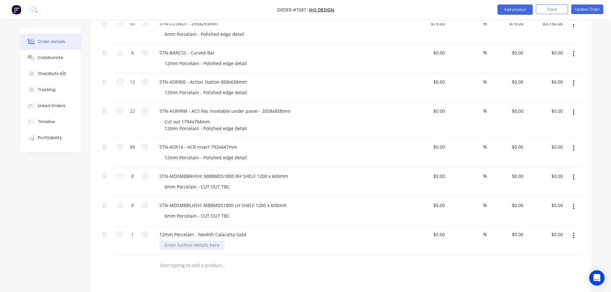
click at [184, 241] on div at bounding box center [191, 245] width 65 height 9
paste div
click at [243, 241] on div "12mm Porcelain - Neolith Calacatta Gold 3200x1600mm - Ultra soft finish" at bounding box center [207, 249] width 97 height 16
drag, startPoint x: 247, startPoint y: 229, endPoint x: 148, endPoint y: 227, distance: 99.5
click at [155, 226] on div "12mm Porcelain - Neolith Calacatta Gold 12mm Porcelain - Neolith Calacatta Gold…" at bounding box center [280, 244] width 257 height 36
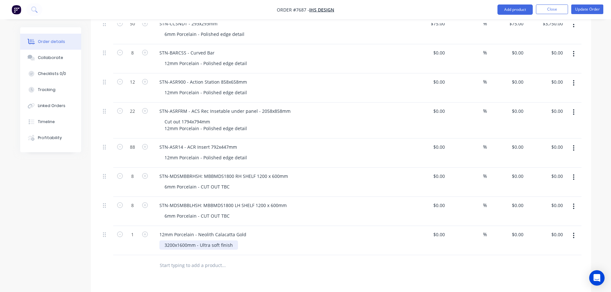
click at [232, 241] on div "3200x1600mm - Ultra soft finish" at bounding box center [198, 245] width 79 height 9
click at [425, 269] on div at bounding box center [340, 279] width 481 height 21
click at [437, 226] on div "$0.00" at bounding box center [427, 247] width 39 height 43
type input "$1,200.00"
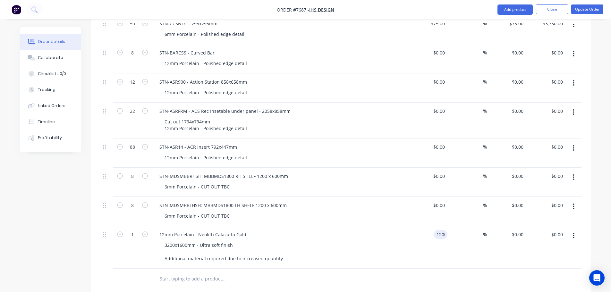
type input "$1,200.00"
type input "0"
type input "$1,200.00"
type input "1200.00"
type input "$1,200.00"
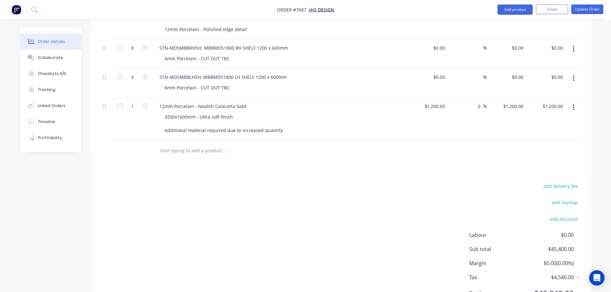
click at [392, 210] on div "add delivery fee add markup add discount Labour $0.00 Sub total $45,400.00 Marg…" at bounding box center [340, 244] width 481 height 124
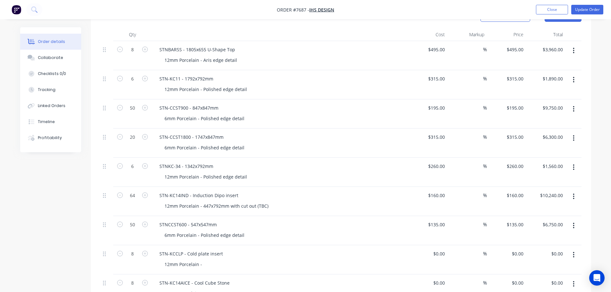
scroll to position [0, 0]
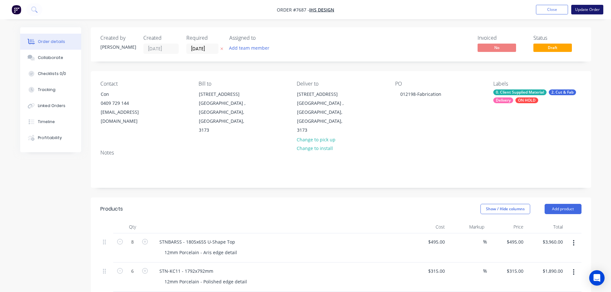
click at [590, 8] on button "Update Order" at bounding box center [587, 10] width 32 height 10
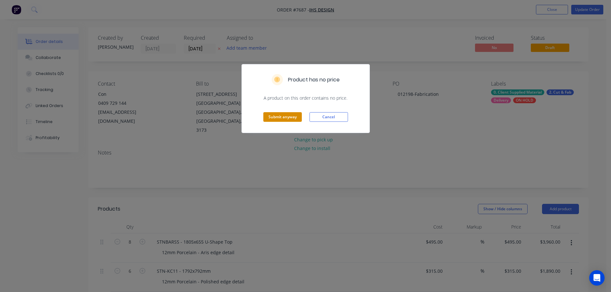
click at [285, 121] on button "Submit anyway" at bounding box center [282, 117] width 39 height 10
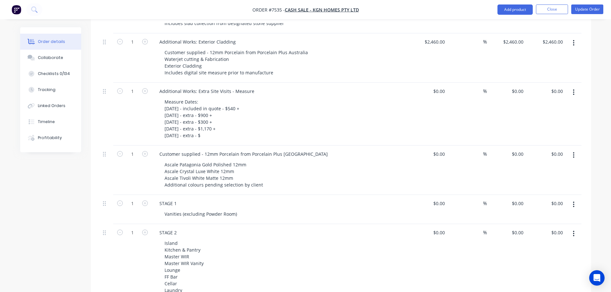
scroll to position [194, 0]
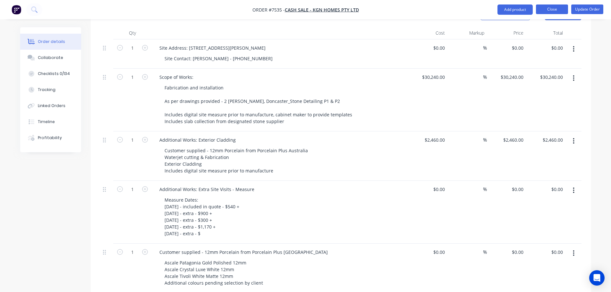
click at [546, 4] on button "Close" at bounding box center [552, 9] width 32 height 10
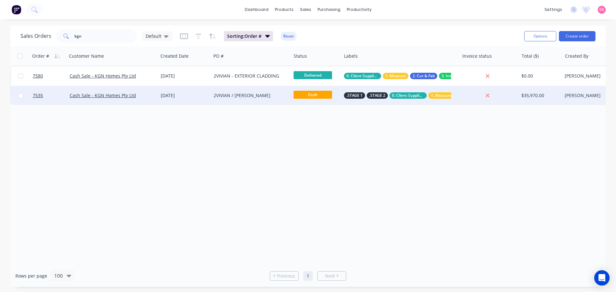
click at [171, 101] on div "[DATE]" at bounding box center [184, 95] width 53 height 19
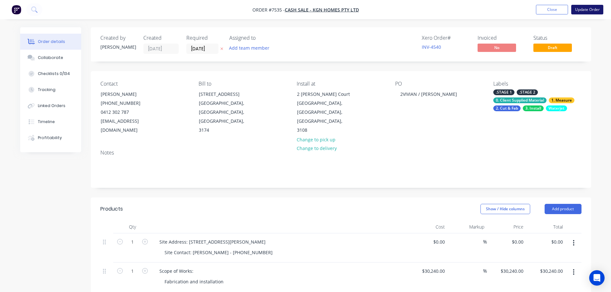
click at [579, 14] on button "Update Order" at bounding box center [587, 10] width 32 height 10
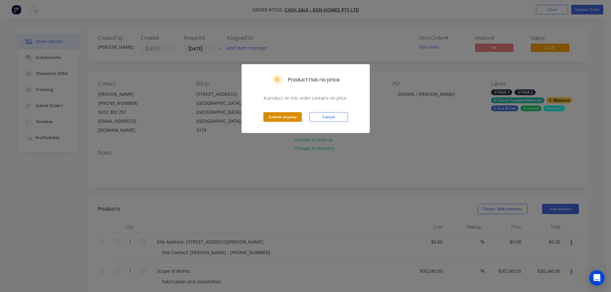
click at [287, 115] on button "Submit anyway" at bounding box center [282, 117] width 39 height 10
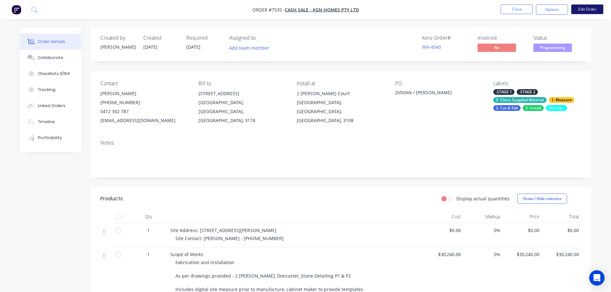
click at [589, 4] on button "Edit Order" at bounding box center [587, 9] width 32 height 10
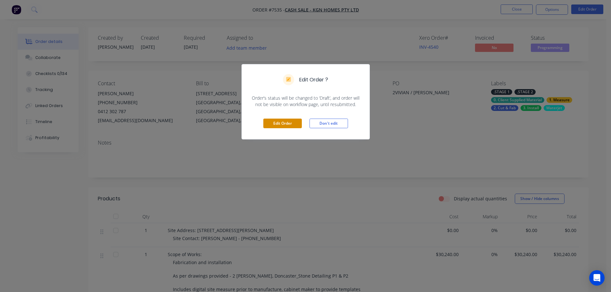
click at [283, 127] on button "Edit Order" at bounding box center [282, 124] width 39 height 10
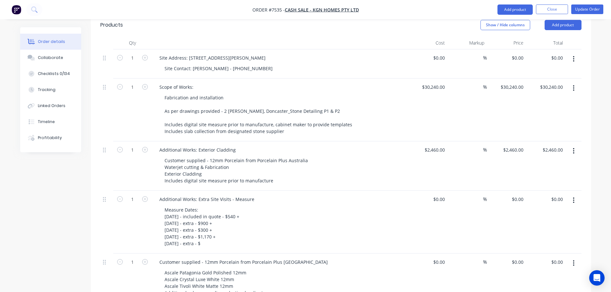
scroll to position [193, 0]
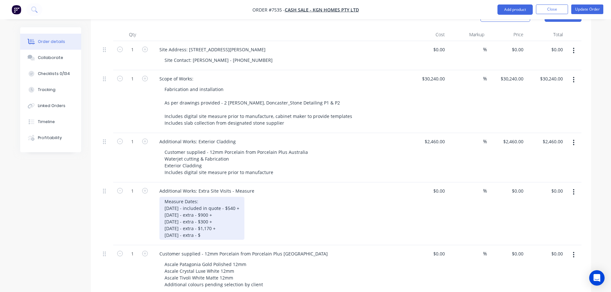
click at [226, 227] on div "Measure Dates: [DATE] - included in quote - $540 + [DATE] - extra - $900 + [DAT…" at bounding box center [201, 218] width 85 height 43
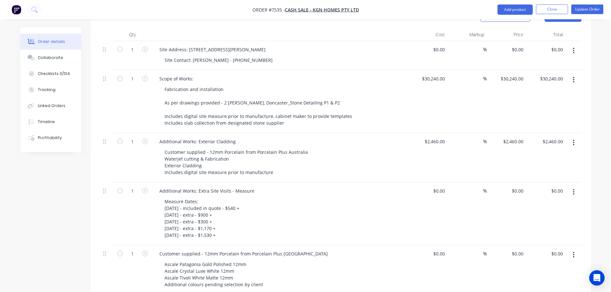
click at [376, 197] on div "Measure Dates: [DATE] - included in quote - $540 + [DATE] - extra - $900 + [DAT…" at bounding box center [282, 218] width 246 height 43
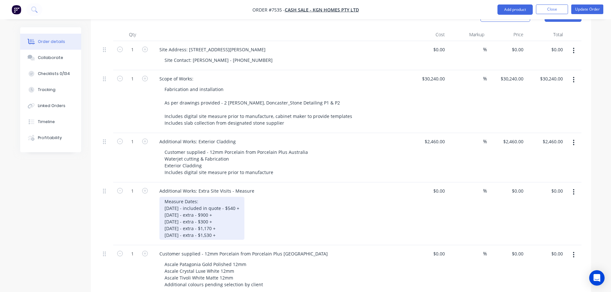
click at [238, 210] on div "Measure Dates: [DATE] - included in quote - $540 + [DATE] - extra - $900 + [DAT…" at bounding box center [201, 218] width 85 height 43
click at [240, 207] on div "Measure Dates: [DATE] - included in quote - $540 + [DATE] - extra - $900 + [DAT…" at bounding box center [201, 218] width 85 height 43
click at [244, 202] on div "Measure Dates: [DATE] - included in quote - $540 + [DATE] - extra - $900 + [DAT…" at bounding box center [201, 218] width 85 height 43
drag, startPoint x: 230, startPoint y: 199, endPoint x: 194, endPoint y: 197, distance: 36.0
click at [194, 197] on div "Measure Dates: [DATE] - included in quote - $540 + [DATE] - extra - $900 + [DAT…" at bounding box center [201, 218] width 85 height 43
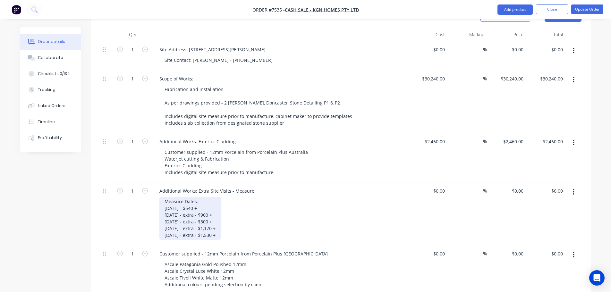
click at [221, 223] on div "Measure Dates: [DATE] - $540 + [DATE] - extra - $900 + [DATE] - extra - $300 + …" at bounding box center [189, 218] width 61 height 43
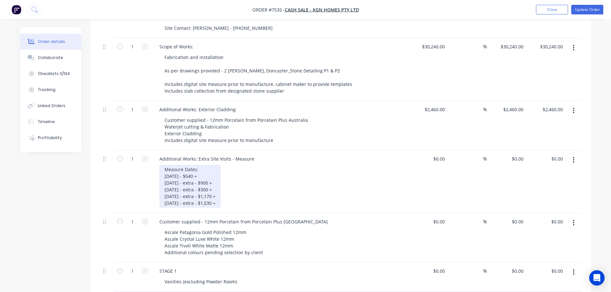
scroll to position [0, 0]
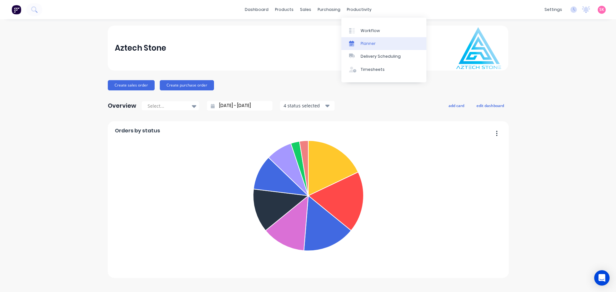
click at [355, 42] on div at bounding box center [354, 44] width 10 height 6
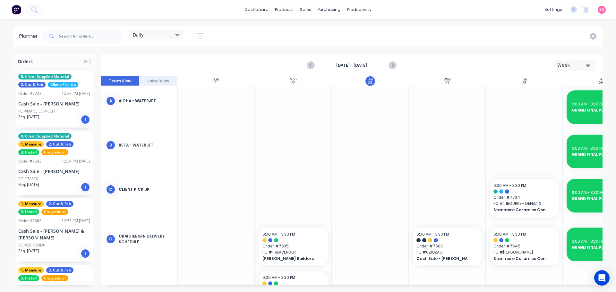
scroll to position [0, 0]
click at [393, 67] on icon "Next page" at bounding box center [392, 66] width 8 height 8
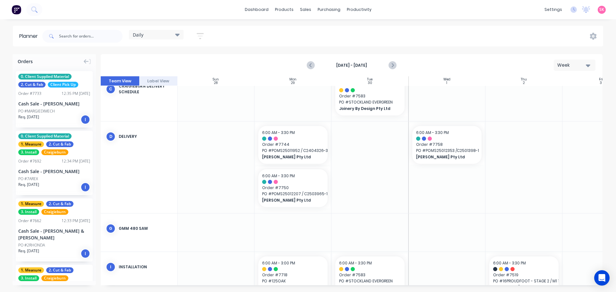
scroll to position [238, 0]
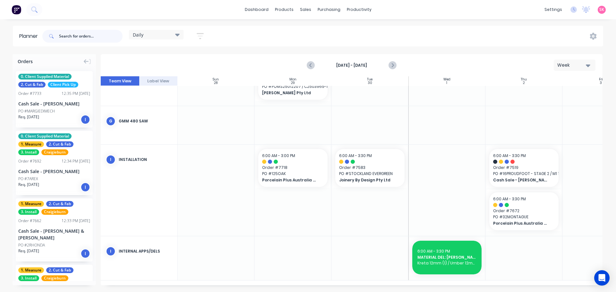
click at [81, 32] on input "text" at bounding box center [91, 36] width 64 height 13
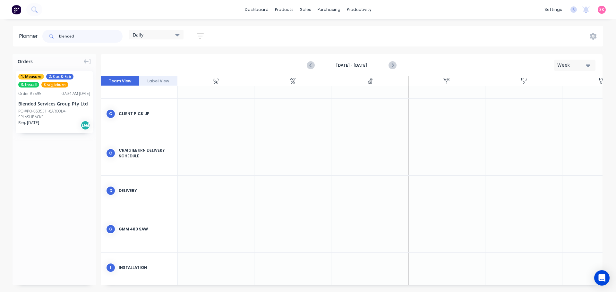
scroll to position [53, 0]
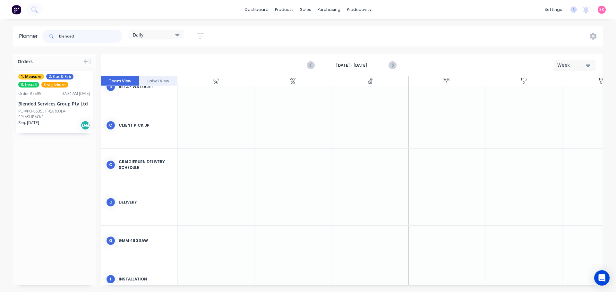
type input "blended"
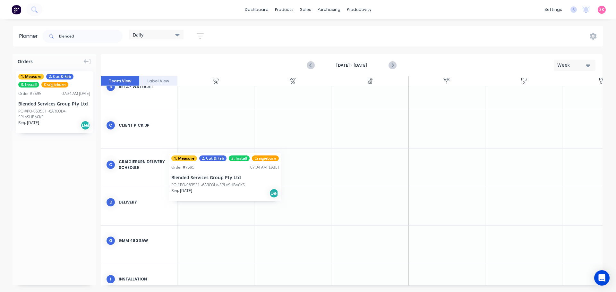
scroll to position [53, 0]
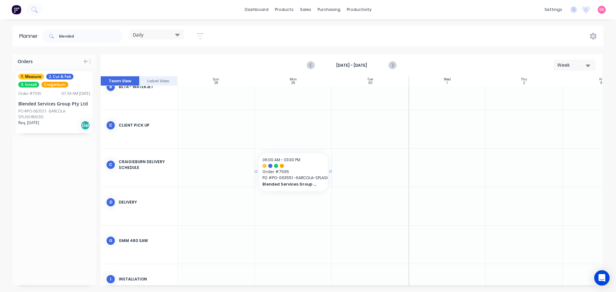
drag, startPoint x: 38, startPoint y: 114, endPoint x: 291, endPoint y: 170, distance: 259.1
drag, startPoint x: 96, startPoint y: 39, endPoint x: 27, endPoint y: 38, distance: 69.3
click at [28, 38] on header "Planner blended Daily Save new view None edit Daily (Default) edit Craigieburn …" at bounding box center [308, 36] width 590 height 21
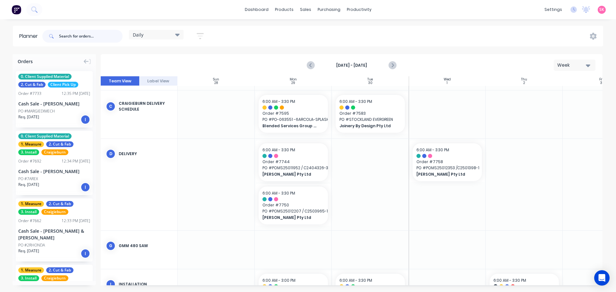
scroll to position [181, 0]
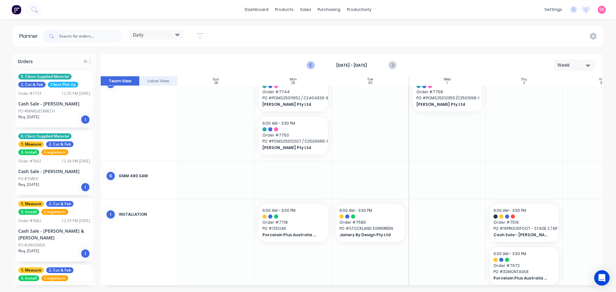
click at [311, 62] on icon "Previous page" at bounding box center [311, 66] width 8 height 8
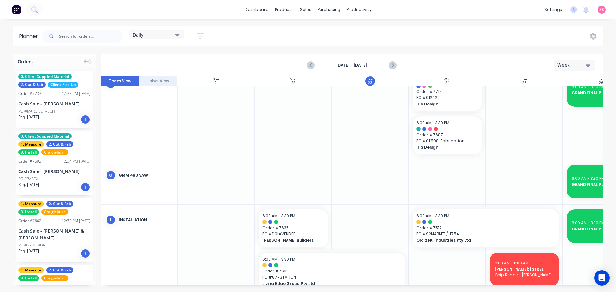
scroll to position [131, 0]
